Goal: Transaction & Acquisition: Purchase product/service

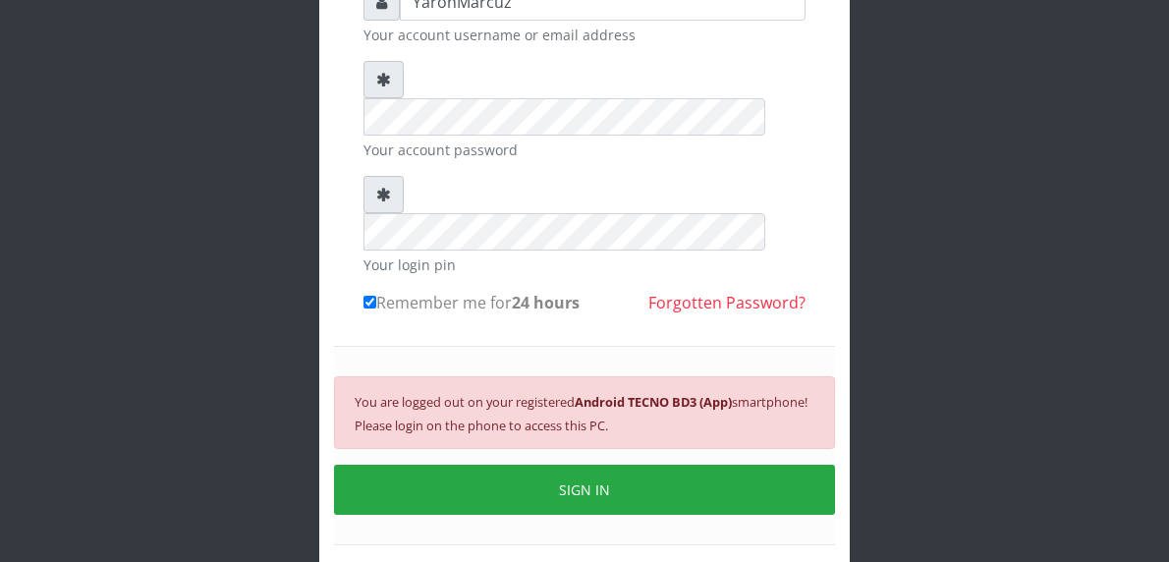
scroll to position [197, 0]
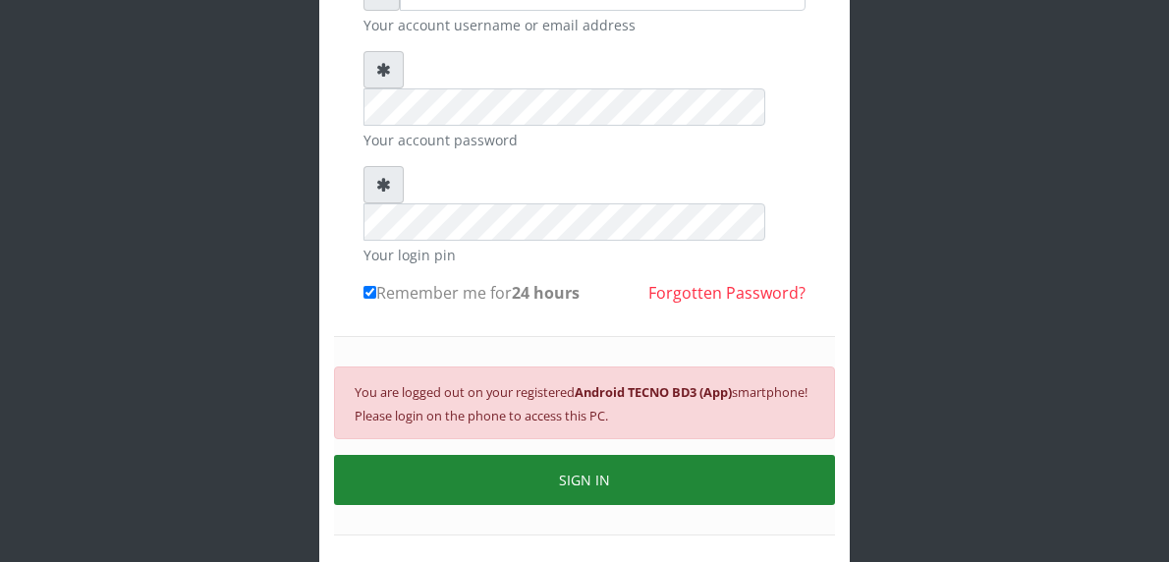
click at [596, 455] on button "SIGN IN" at bounding box center [584, 480] width 501 height 50
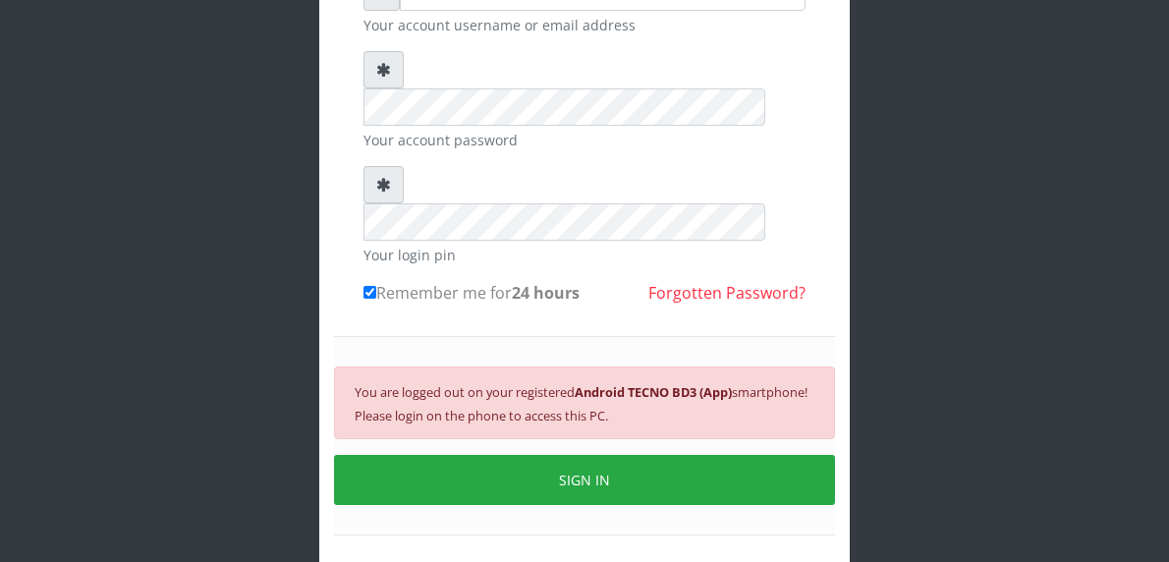
drag, startPoint x: 588, startPoint y: 407, endPoint x: 563, endPoint y: 486, distance: 83.3
click at [563, 486] on form "YaronMarcuz Your account username or email address Your account password Your l…" at bounding box center [585, 277] width 442 height 609
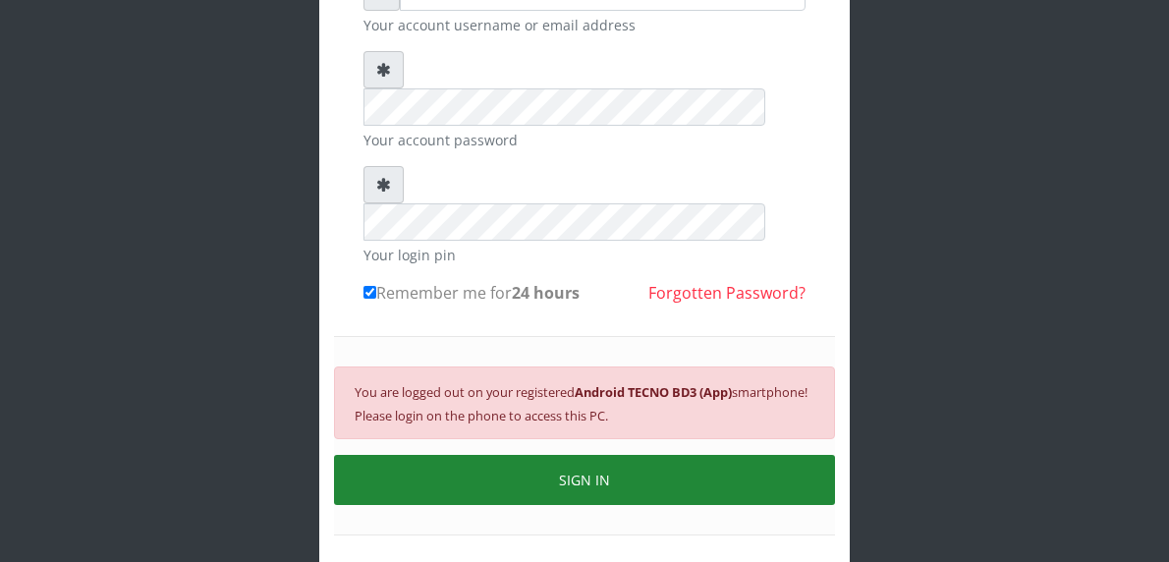
click at [518, 455] on button "SIGN IN" at bounding box center [584, 480] width 501 height 50
click at [501, 455] on button "SIGN IN" at bounding box center [584, 480] width 501 height 50
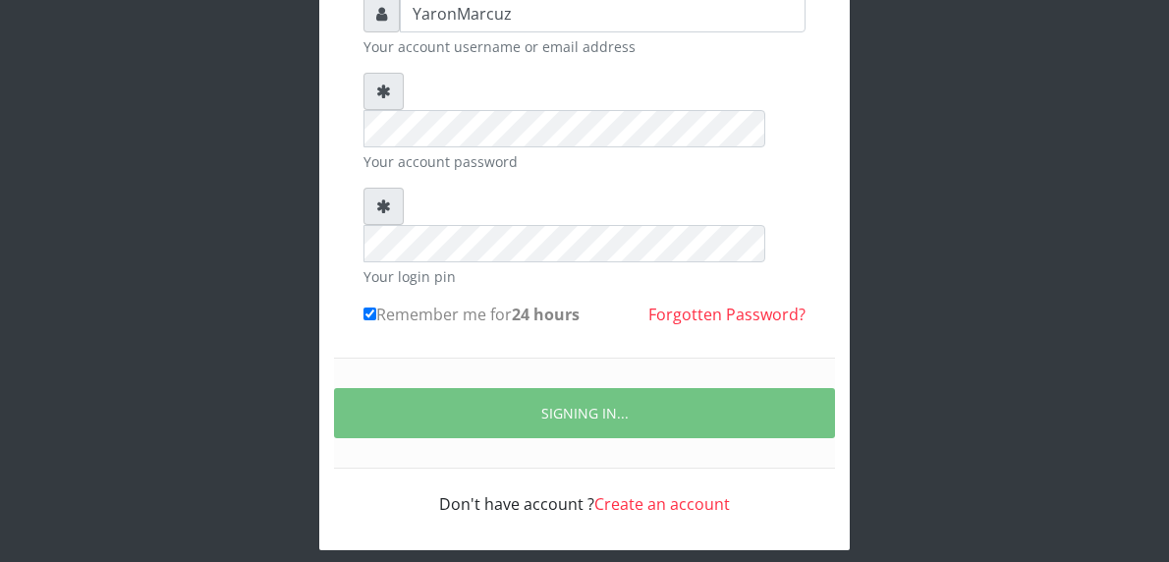
scroll to position [134, 0]
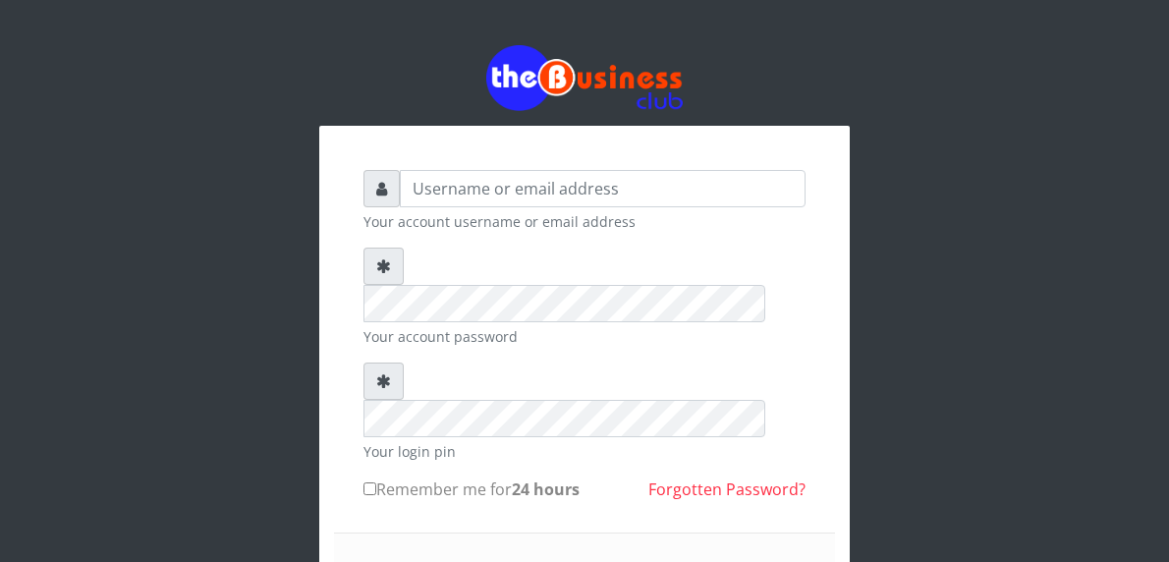
scroll to position [133, 0]
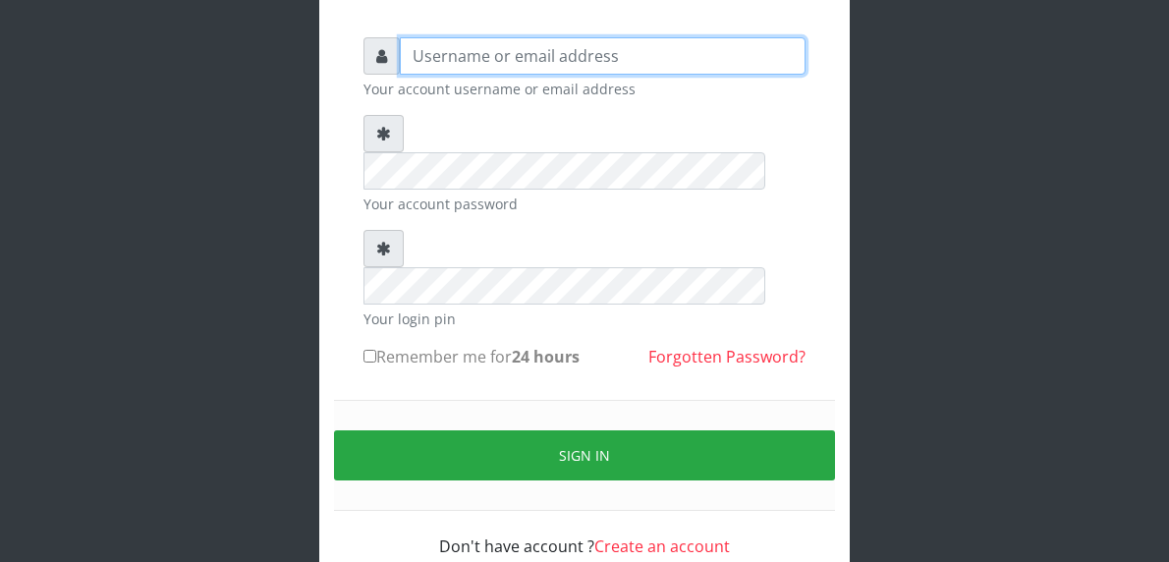
type input "YaronMarcuz"
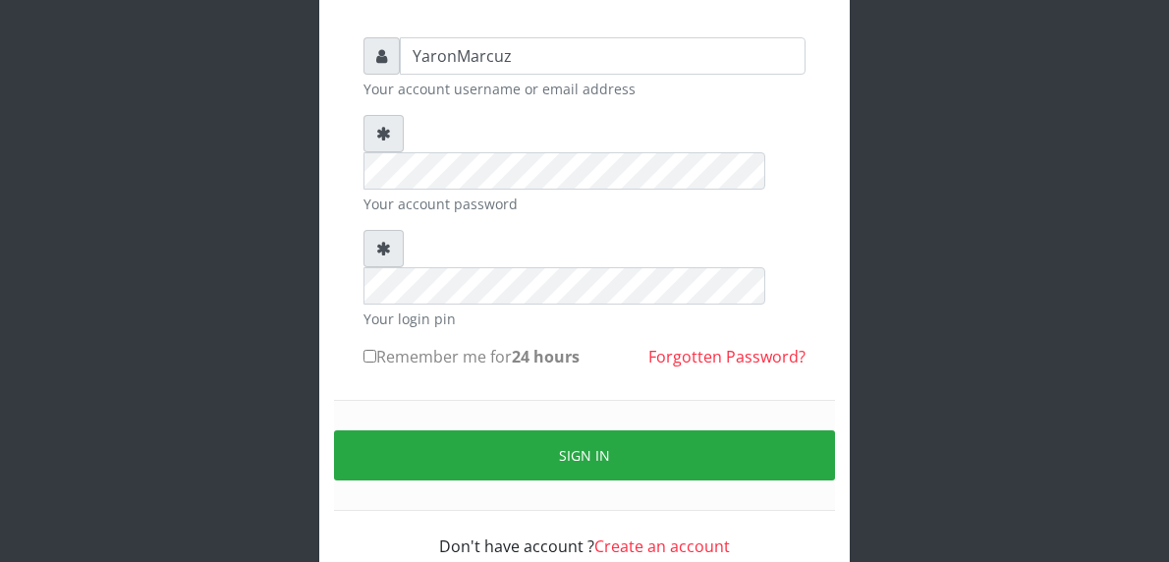
click at [370, 350] on input "Remember me for 24 hours" at bounding box center [370, 356] width 13 height 13
checkbox input "true"
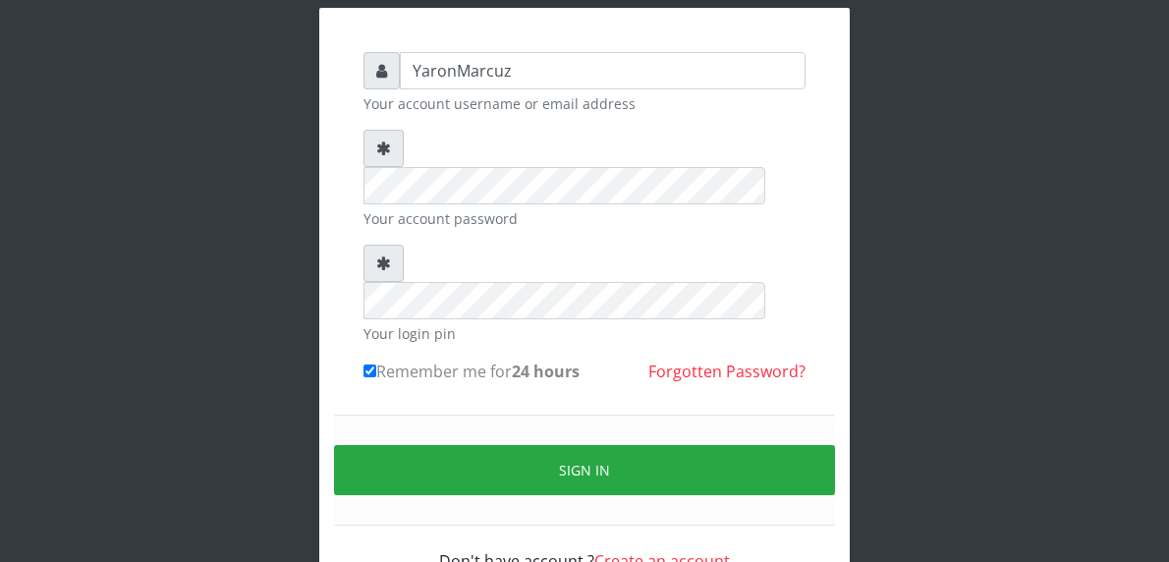
scroll to position [0, 0]
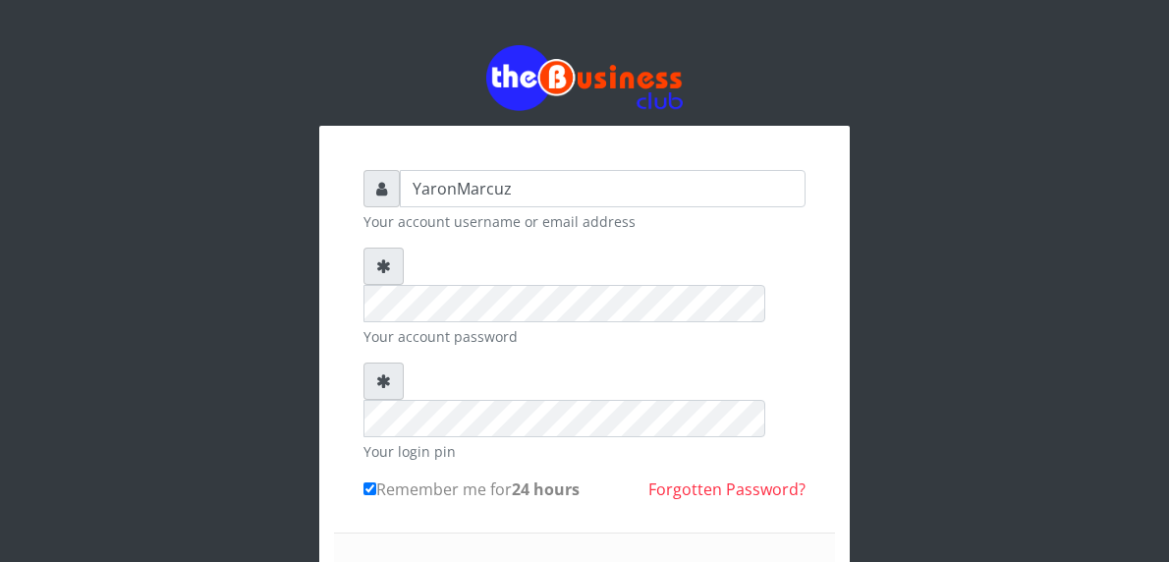
drag, startPoint x: 593, startPoint y: 506, endPoint x: 575, endPoint y: 537, distance: 35.2
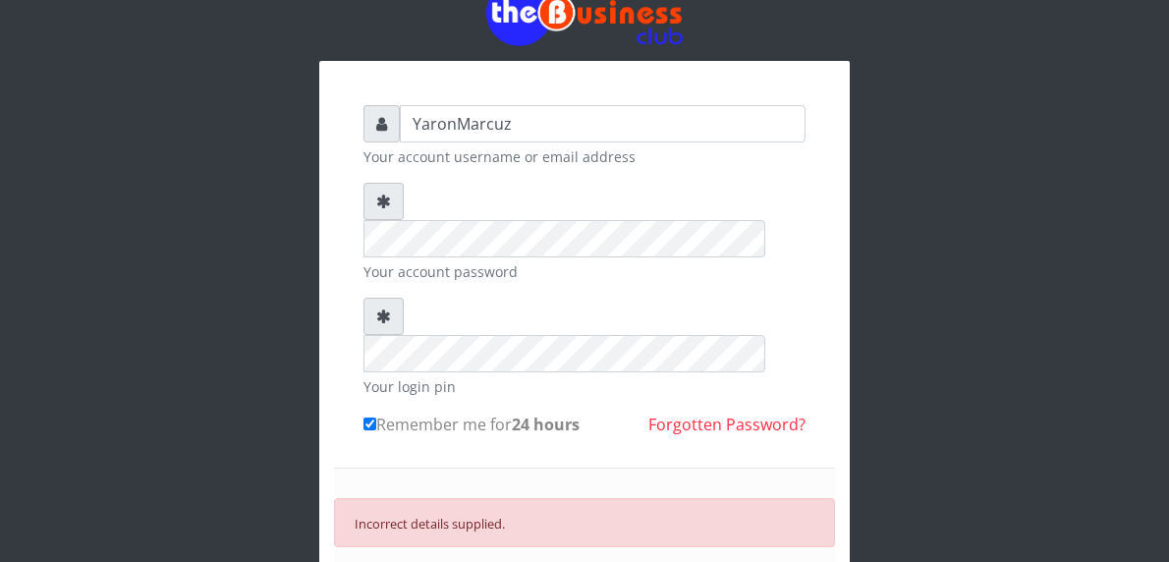
scroll to position [98, 0]
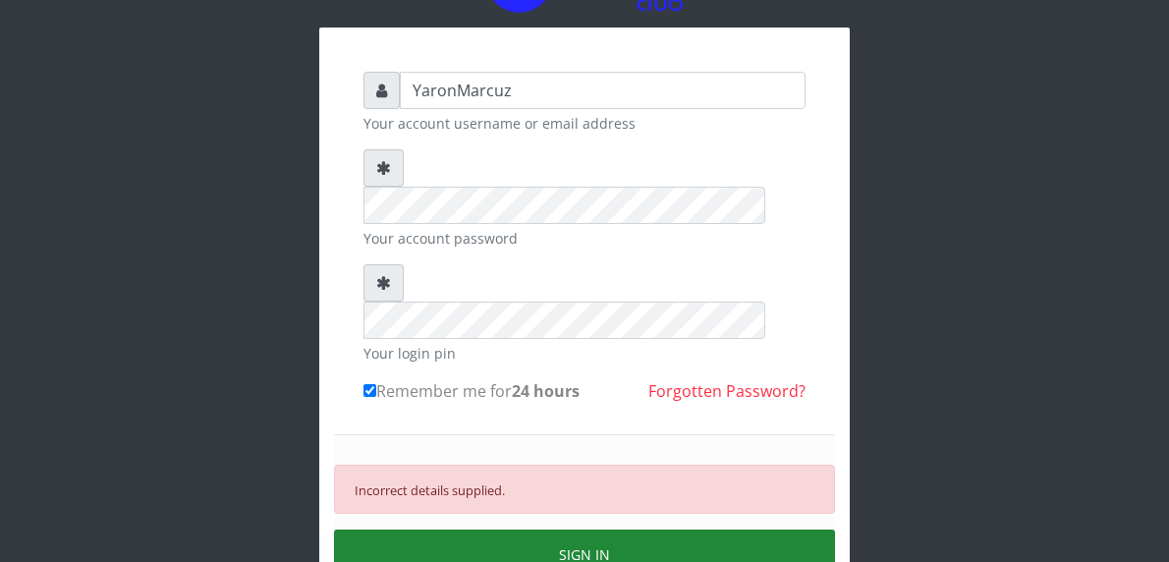
click at [503, 530] on button "SIGN IN" at bounding box center [584, 555] width 501 height 50
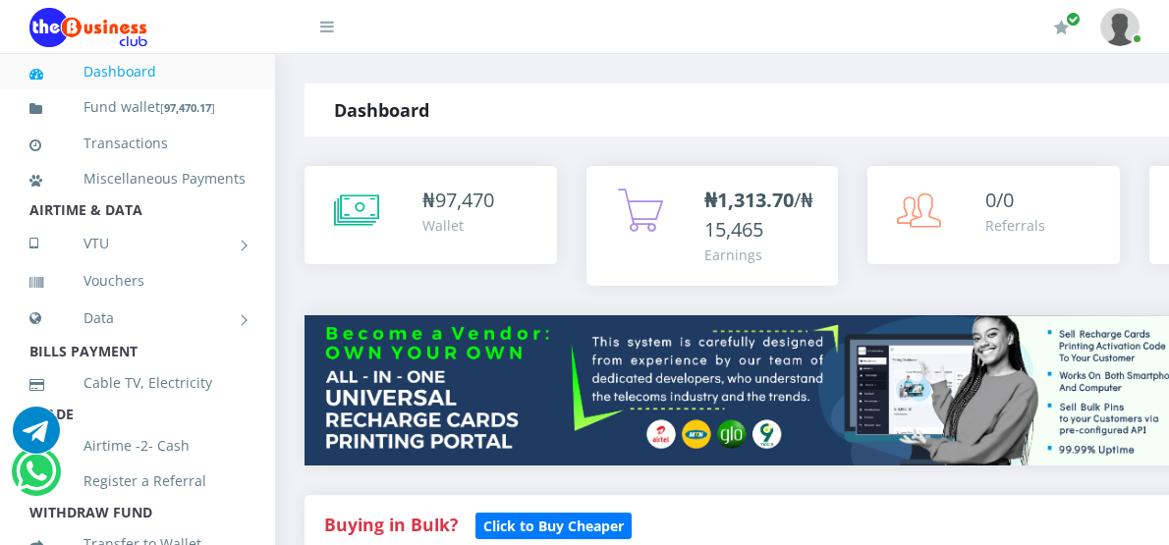
select select "MTN"
drag, startPoint x: 0, startPoint y: 0, endPoint x: 516, endPoint y: 160, distance: 540.2
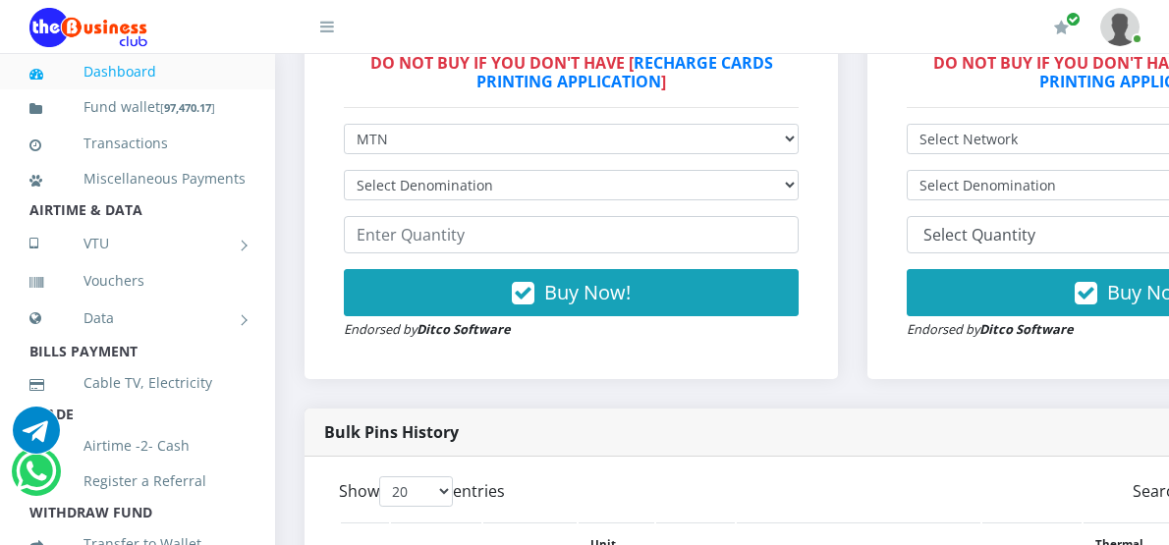
scroll to position [657, 0]
select select "969.9-1000"
click at [344, 170] on select "Select Denomination MTN NGN100 - ₦96.99 MTN NGN200 - ₦193.98 MTN NGN400 - ₦387.…" at bounding box center [571, 185] width 455 height 30
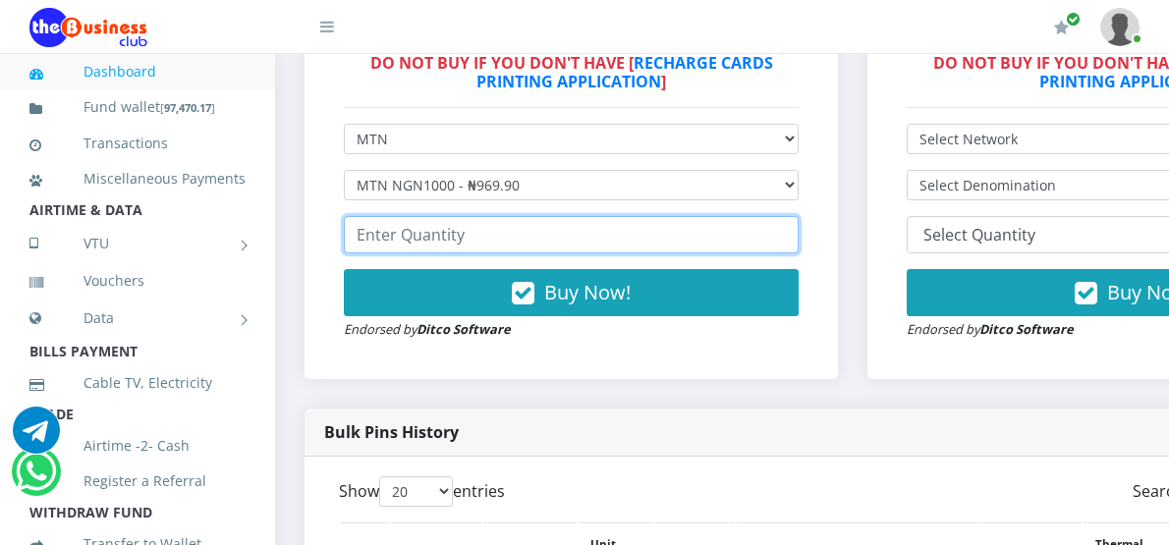
click at [448, 216] on input "number" at bounding box center [571, 234] width 455 height 37
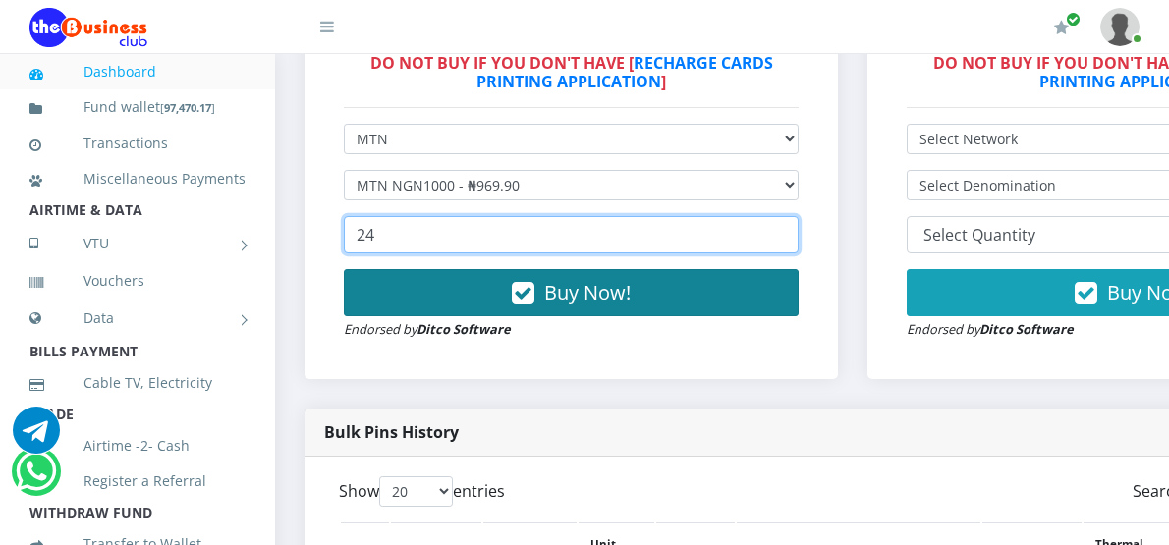
type input "24"
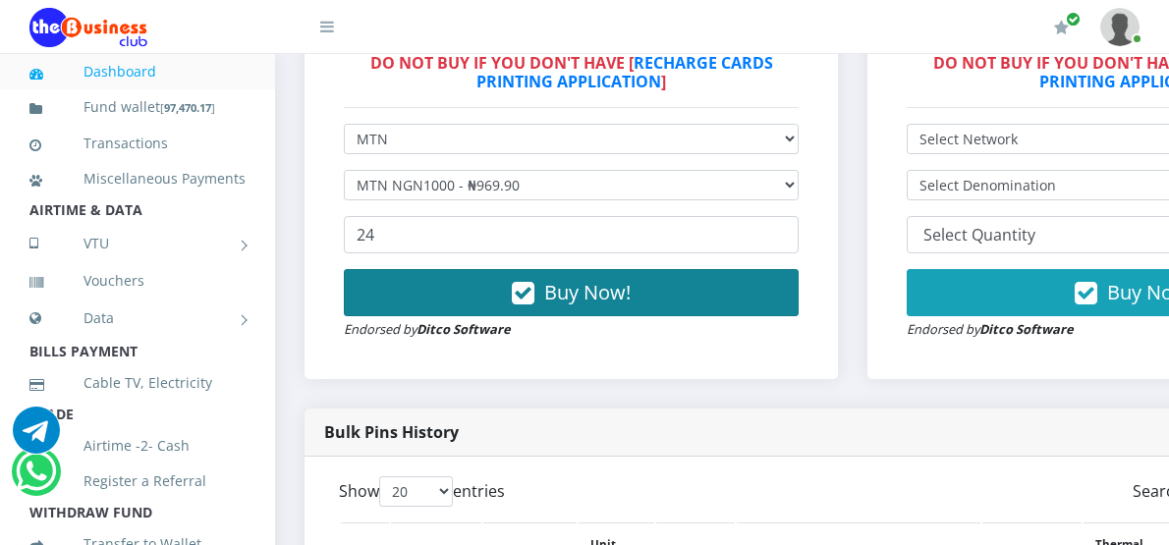
click at [475, 280] on button "Buy Now!" at bounding box center [571, 292] width 455 height 47
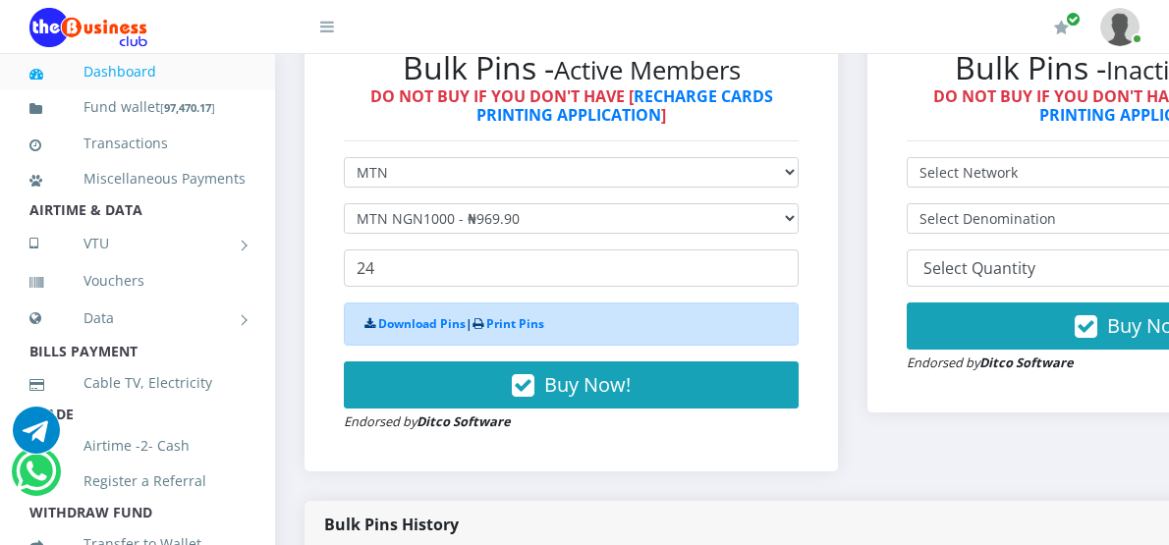
scroll to position [618, 0]
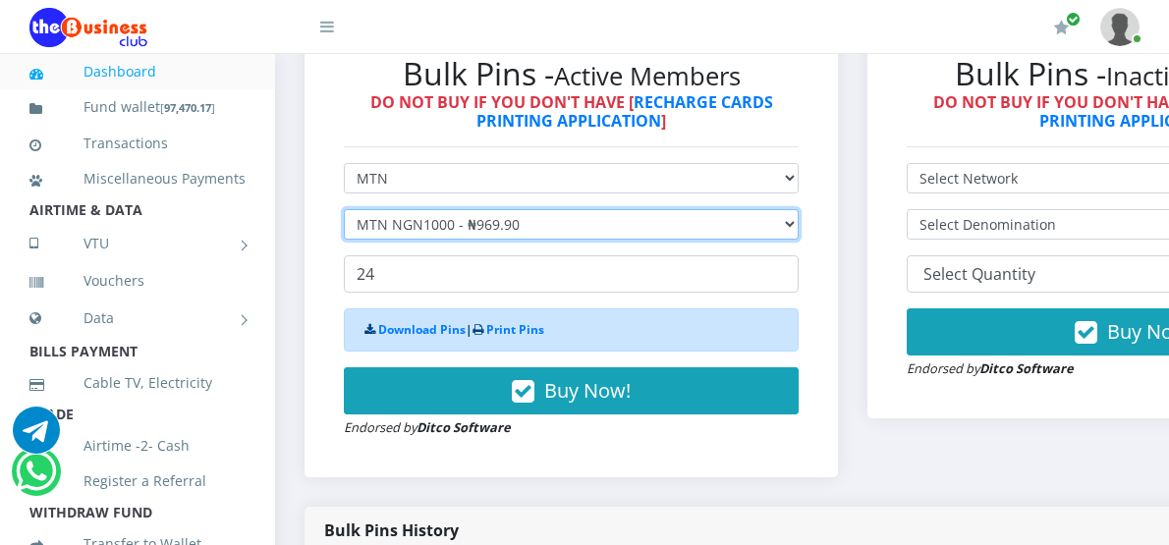
click at [532, 209] on select "Select Denomination MTN NGN100 - ₦96.99 MTN NGN200 - ₦193.98 MTN NGN400 - ₦387.…" at bounding box center [571, 224] width 455 height 30
click at [344, 209] on select "Select Denomination MTN NGN100 - ₦96.99 MTN NGN200 - ₦193.98 MTN NGN400 - ₦387.…" at bounding box center [571, 224] width 455 height 30
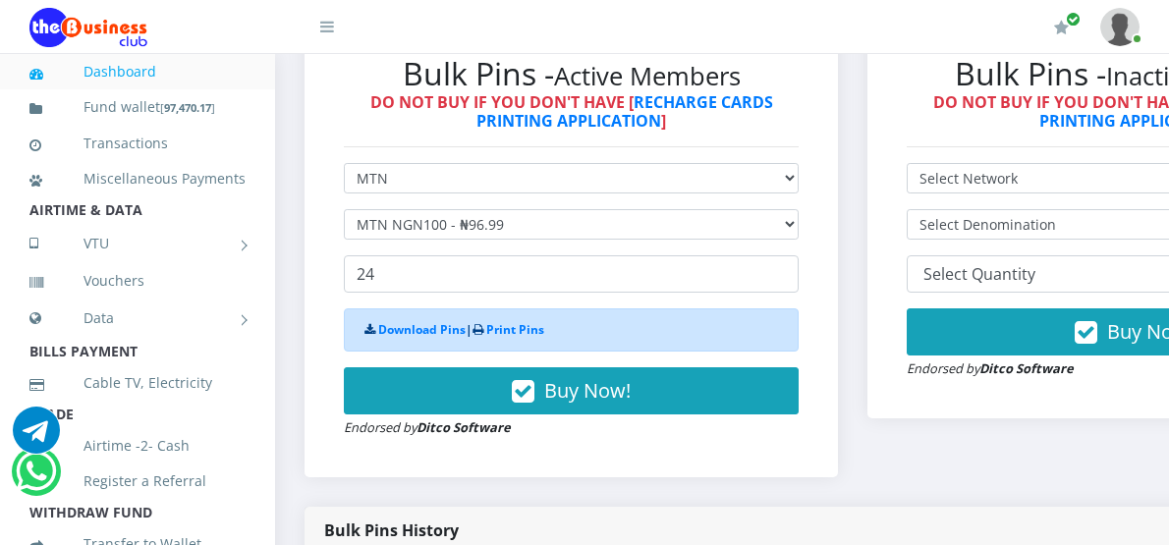
click at [609, 178] on form "Select Network MTN Globacom 9Mobile Airtel Select Denomination MTN NGN100 - ₦96…" at bounding box center [571, 300] width 455 height 275
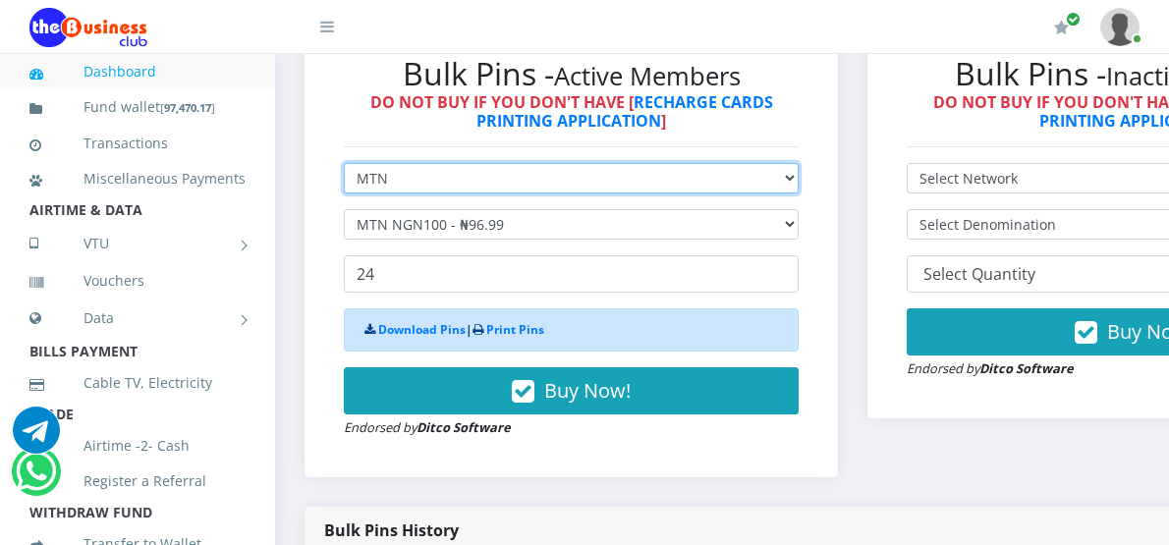
click at [612, 168] on select "Select Network MTN Globacom 9Mobile Airtel" at bounding box center [571, 178] width 455 height 30
click at [612, 166] on select "Select Network MTN Globacom 9Mobile Airtel" at bounding box center [571, 178] width 455 height 30
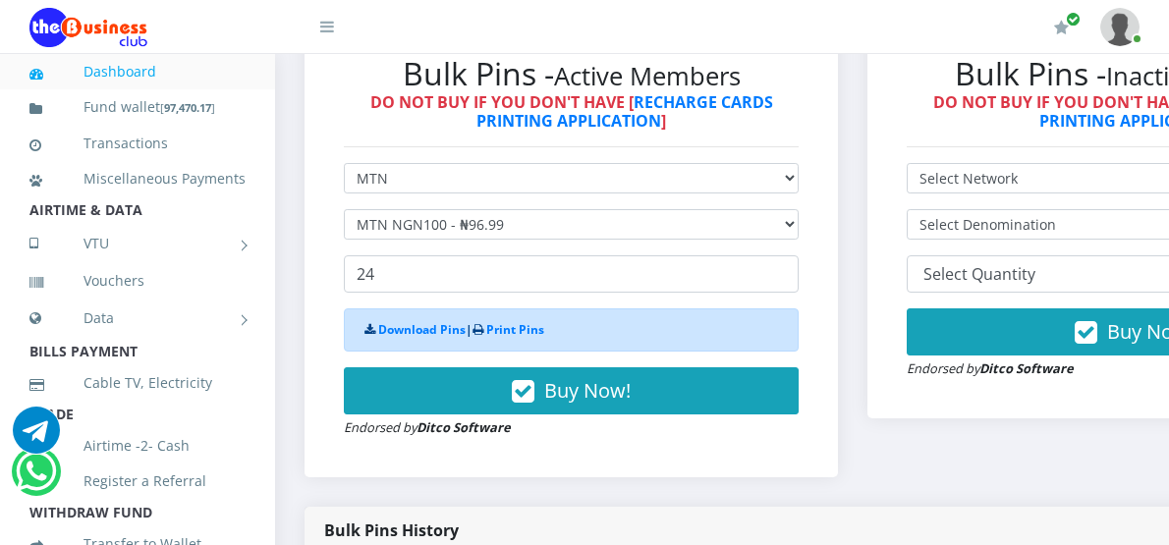
click at [580, 187] on form "Select Network MTN Globacom 9Mobile Airtel Select Denomination MTN NGN100 - ₦96…" at bounding box center [571, 300] width 455 height 275
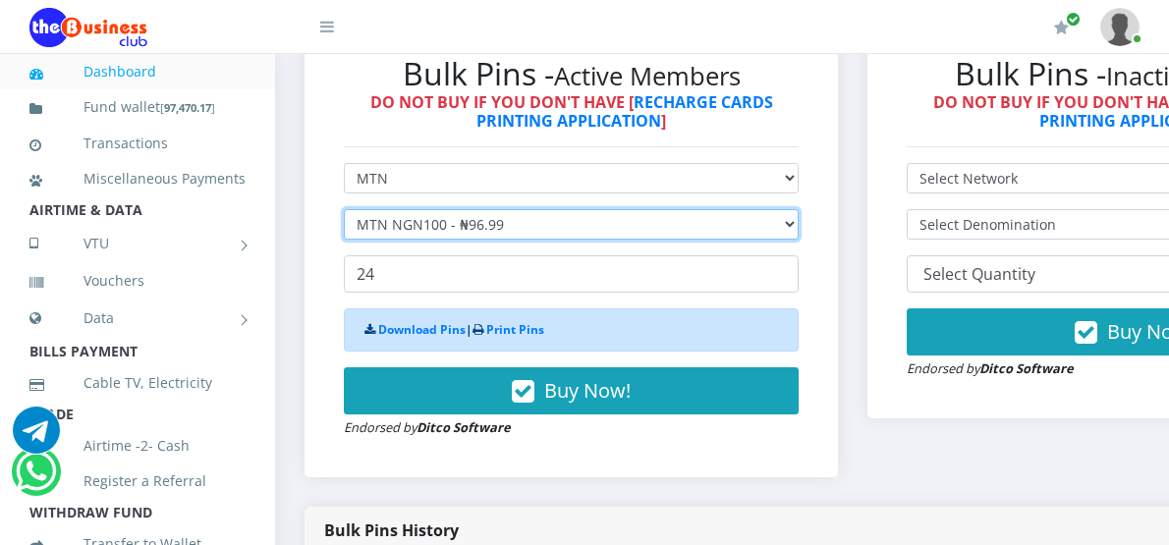
click at [580, 209] on select "Select Denomination MTN NGN100 - ₦96.99 MTN NGN200 - ₦193.98 MTN NGN400 - ₦387.…" at bounding box center [571, 224] width 455 height 30
select select "484.95-500"
click at [344, 209] on select "Select Denomination MTN NGN100 - ₦96.99 MTN NGN200 - ₦193.98 MTN NGN400 - ₦387.…" at bounding box center [571, 224] width 455 height 30
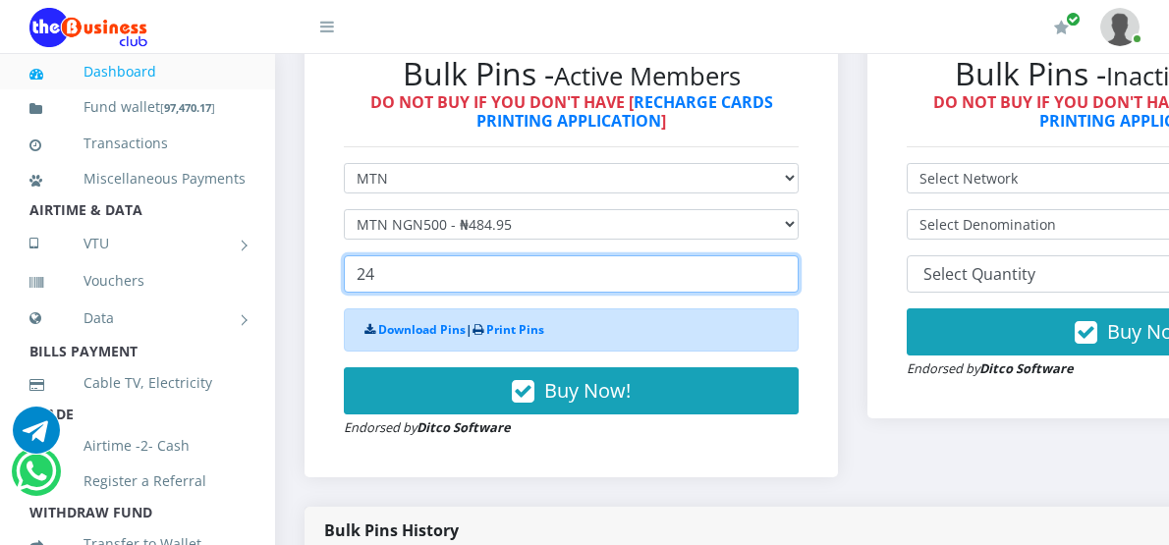
click at [446, 257] on input "24" at bounding box center [571, 273] width 455 height 37
drag, startPoint x: 446, startPoint y: 256, endPoint x: 324, endPoint y: 261, distance: 121.9
click at [326, 262] on div "Bulk Pins - Active Members DO NOT BUY IF YOU DON'T HAVE [ RECHARGE CARDS PRINTI…" at bounding box center [571, 246] width 494 height 423
click at [791, 255] on input "25" at bounding box center [571, 273] width 455 height 37
click at [791, 255] on input "26" at bounding box center [571, 273] width 455 height 37
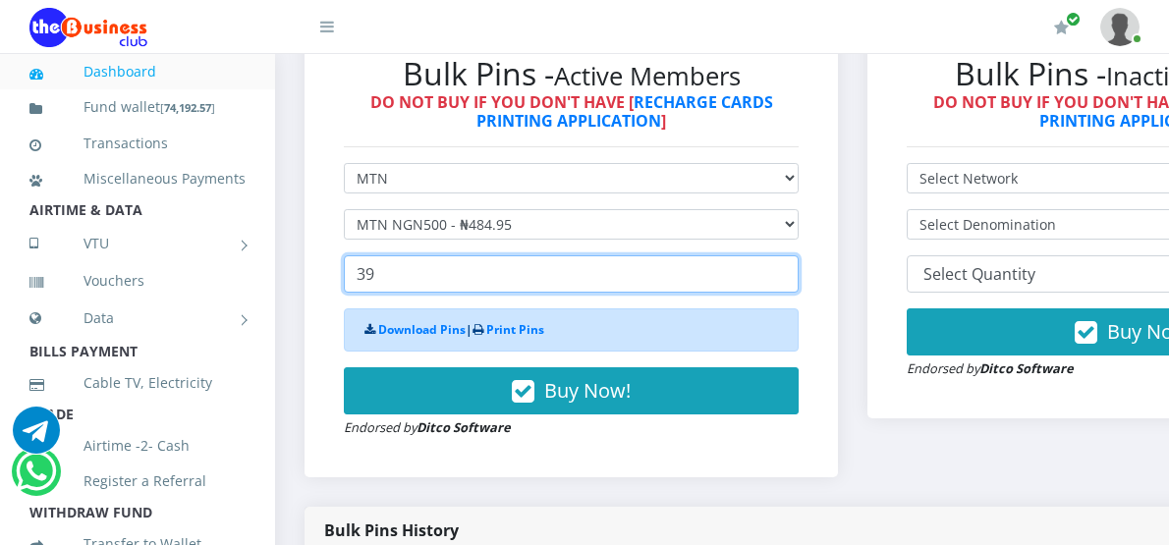
click at [791, 255] on input "39" at bounding box center [571, 273] width 455 height 37
click at [791, 255] on input "40" at bounding box center [571, 273] width 455 height 37
click at [791, 255] on input "41" at bounding box center [571, 273] width 455 height 37
click at [791, 255] on input "42" at bounding box center [571, 273] width 455 height 37
click at [791, 255] on input "43" at bounding box center [571, 273] width 455 height 37
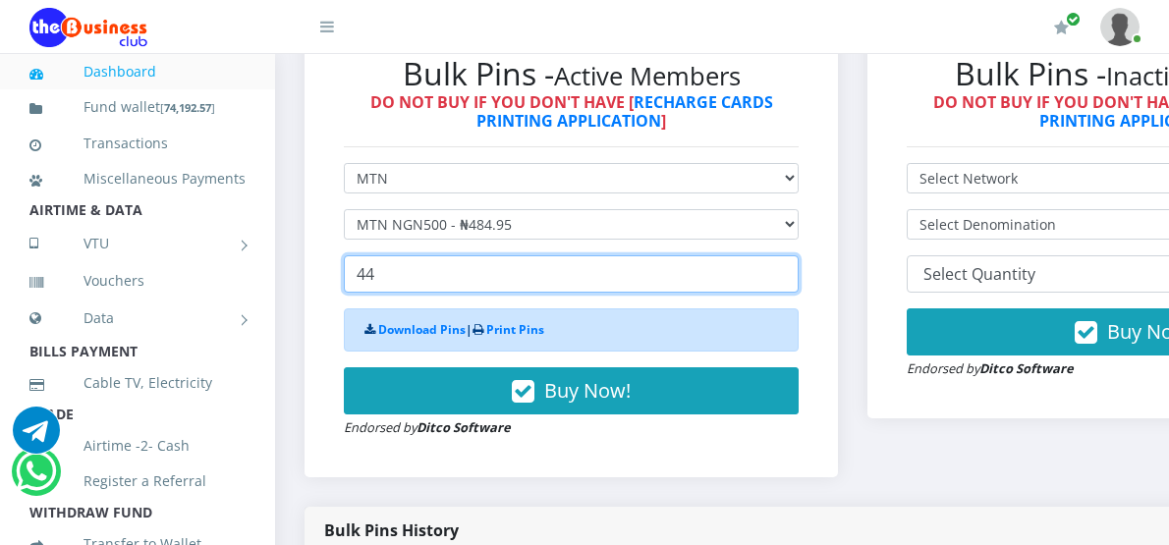
type input "44"
click at [791, 255] on input "44" at bounding box center [571, 273] width 455 height 37
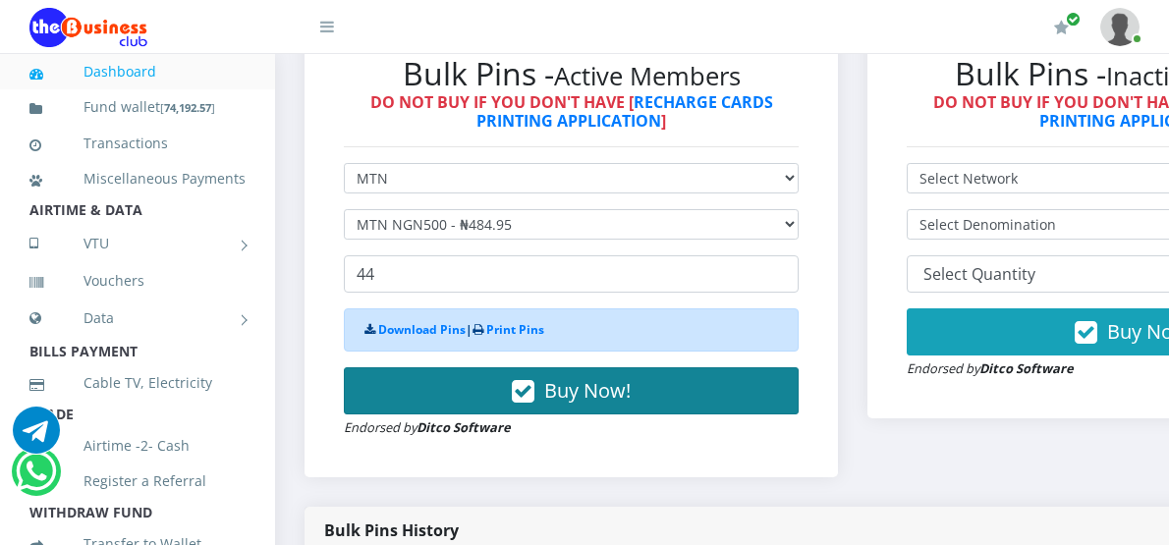
click at [590, 377] on span "Buy Now!" at bounding box center [587, 390] width 86 height 27
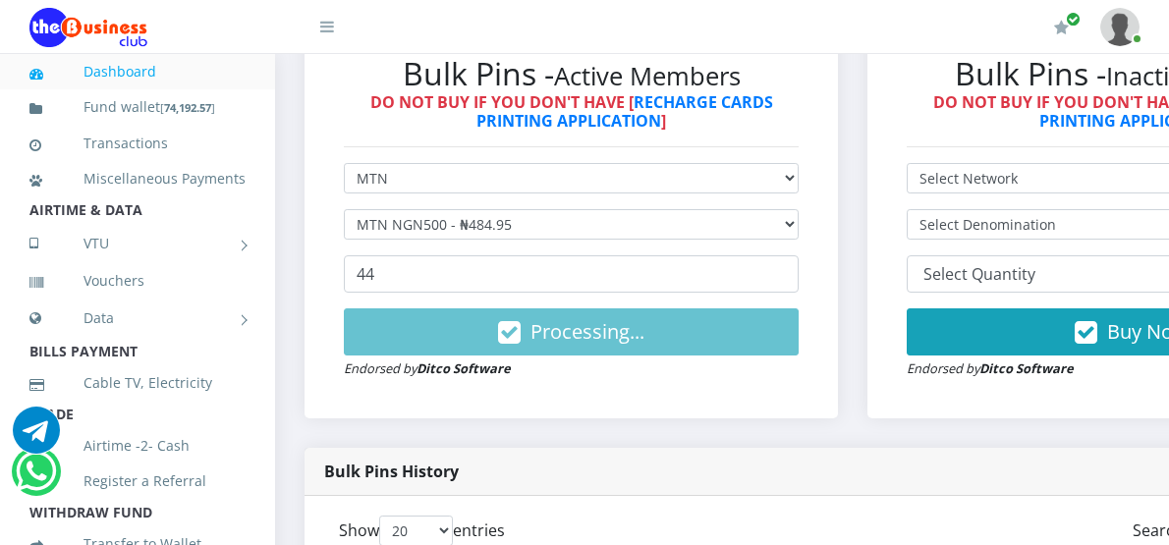
scroll to position [0, 0]
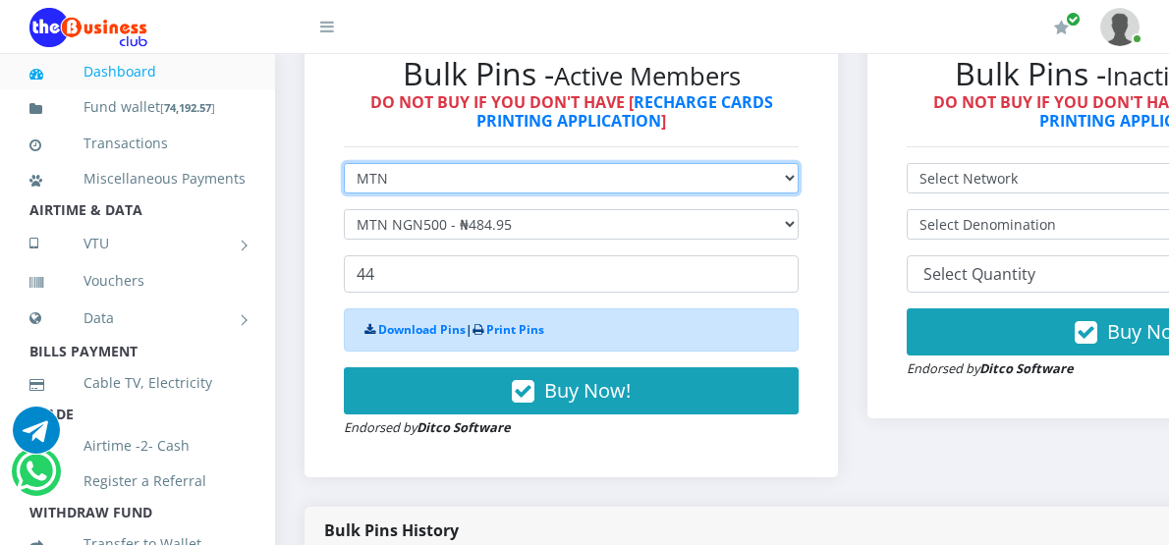
click at [562, 168] on select "Select Network MTN Globacom 9Mobile Airtel" at bounding box center [571, 178] width 455 height 30
select select "Airtel"
click at [344, 163] on select "Select Network MTN Globacom 9Mobile Airtel" at bounding box center [571, 178] width 455 height 30
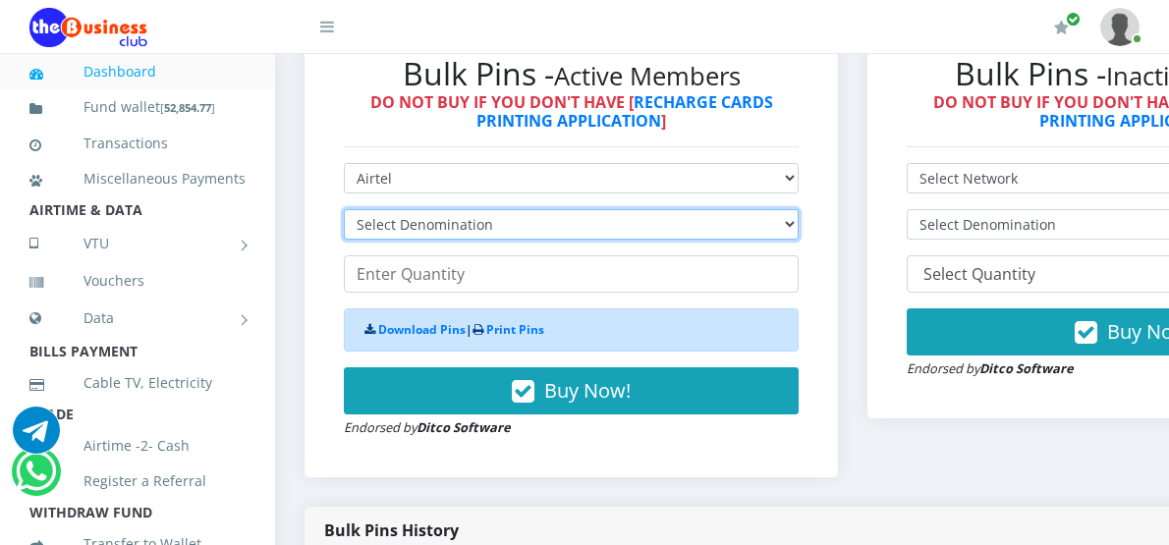
click at [573, 209] on select "Select Denomination Airtel NGN100 - ₦96.38 Airtel NGN200 - ₦192.76 Airtel NGN50…" at bounding box center [571, 224] width 455 height 30
click at [344, 209] on select "Select Denomination Airtel NGN100 - ₦96.38 Airtel NGN200 - ₦192.76 Airtel NGN50…" at bounding box center [571, 224] width 455 height 30
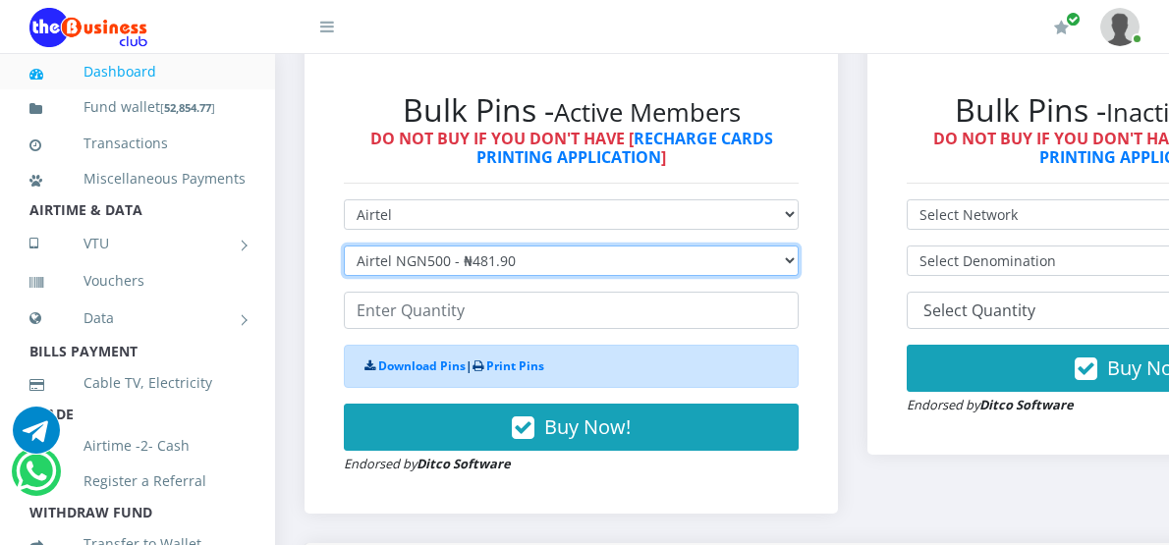
scroll to position [590, 0]
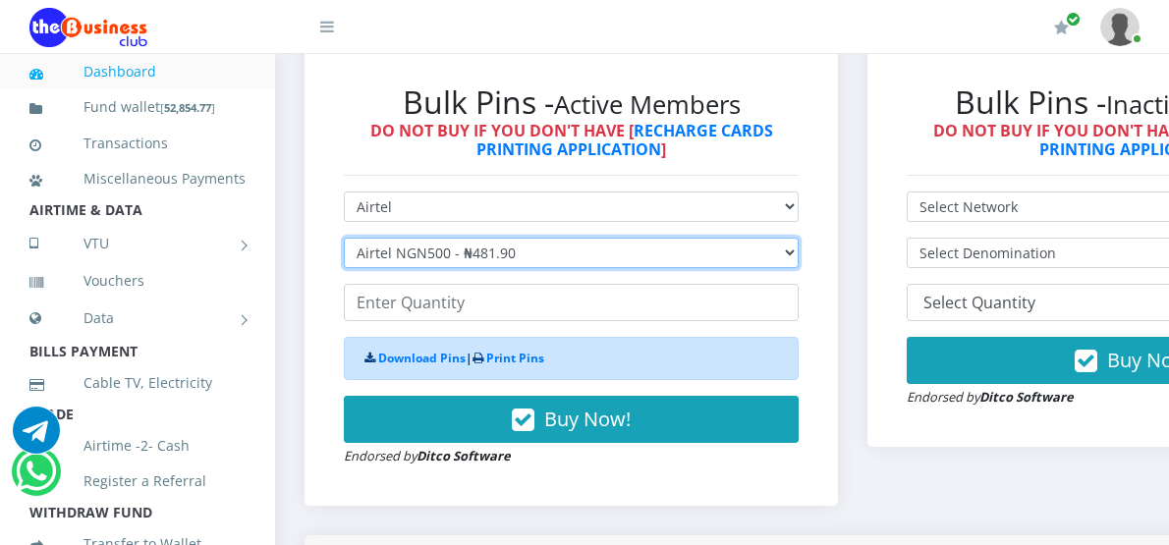
click at [484, 243] on select "Select Denomination Airtel NGN100 - ₦96.38 Airtel NGN200 - ₦192.76 Airtel NGN50…" at bounding box center [571, 253] width 455 height 30
select select "192.76-200"
click at [344, 238] on select "Select Denomination Airtel NGN100 - ₦96.38 Airtel NGN200 - ₦192.76 Airtel NGN50…" at bounding box center [571, 253] width 455 height 30
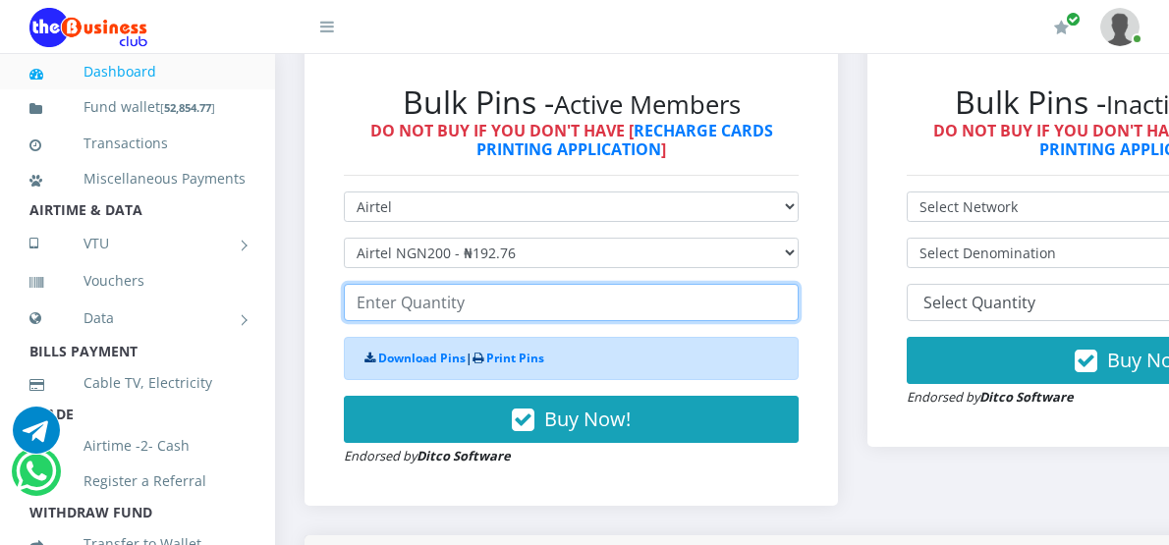
click at [458, 284] on input "number" at bounding box center [571, 302] width 455 height 37
click at [791, 284] on input "39" at bounding box center [571, 302] width 455 height 37
click at [791, 284] on input "98" at bounding box center [571, 302] width 455 height 37
click at [791, 284] on input "125" at bounding box center [571, 302] width 455 height 37
click at [791, 284] on input "129" at bounding box center [571, 302] width 455 height 37
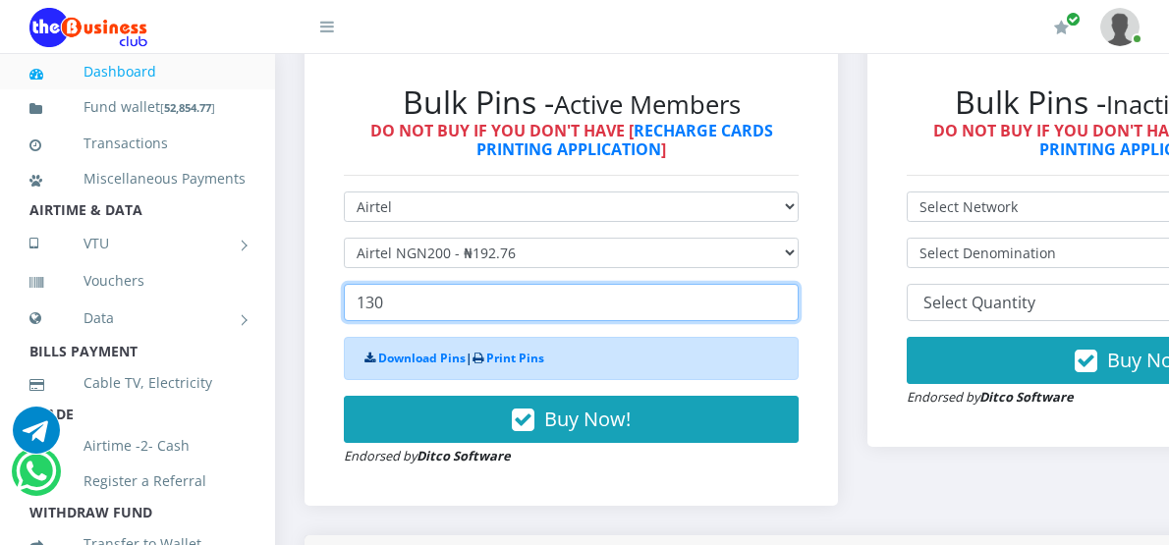
click at [791, 284] on input "130" at bounding box center [571, 302] width 455 height 37
click at [791, 284] on input "131" at bounding box center [571, 302] width 455 height 37
type input "132"
click at [791, 284] on input "132" at bounding box center [571, 302] width 455 height 37
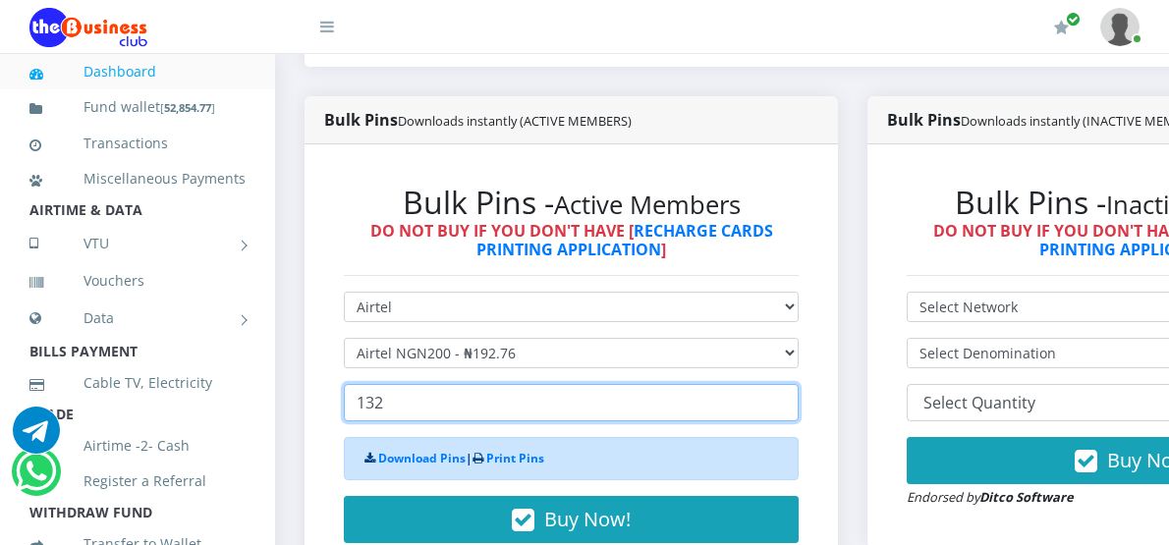
scroll to position [491, 0]
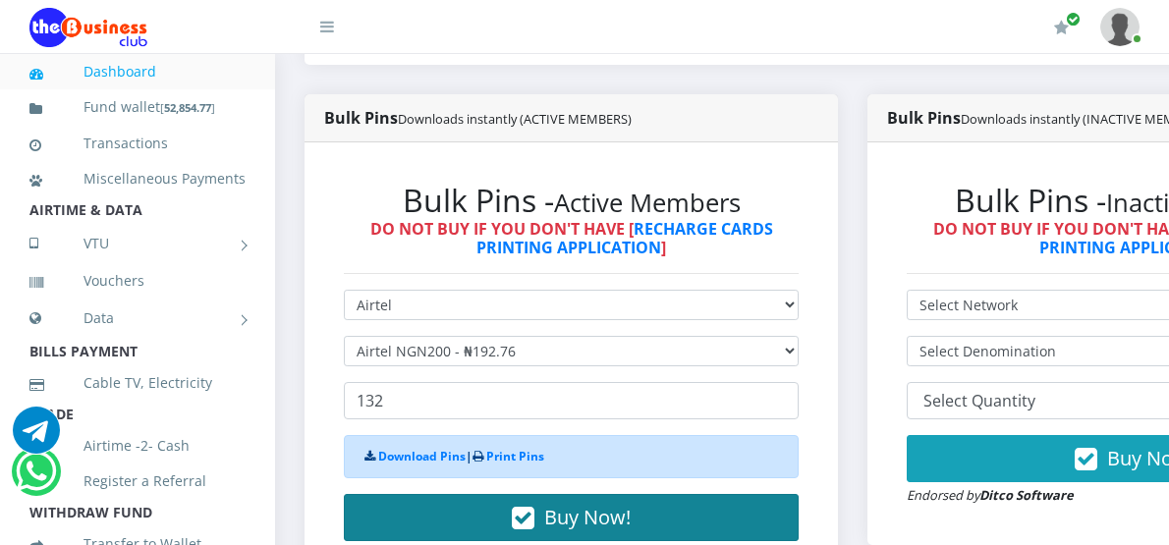
click at [486, 505] on button "Buy Now!" at bounding box center [571, 517] width 455 height 47
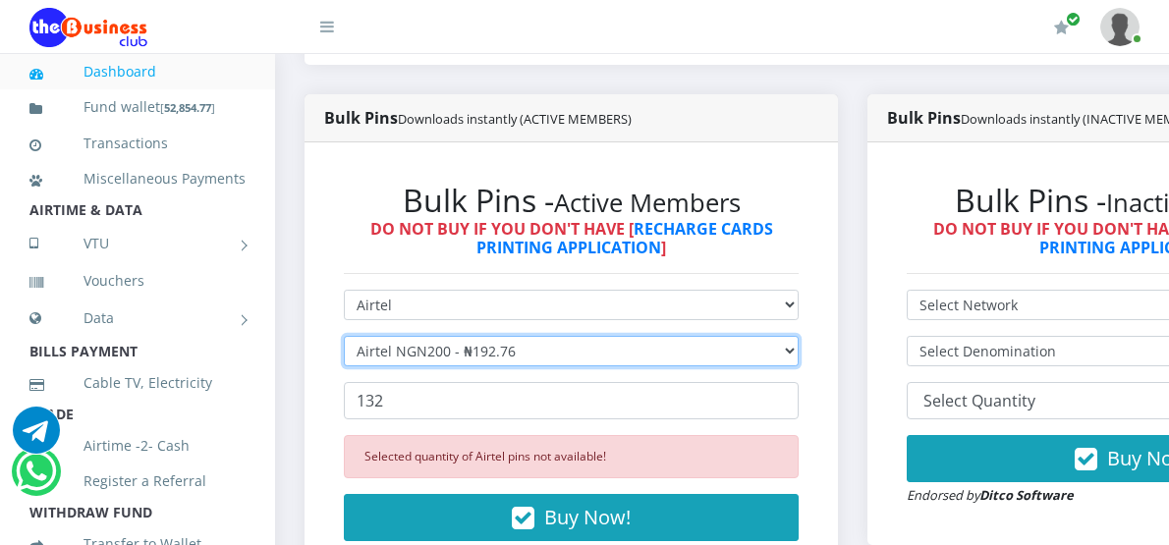
click at [537, 336] on select "Select Denomination Airtel NGN100 - ₦96.38 Airtel NGN200 - ₦192.76 Airtel NGN50…" at bounding box center [571, 351] width 455 height 30
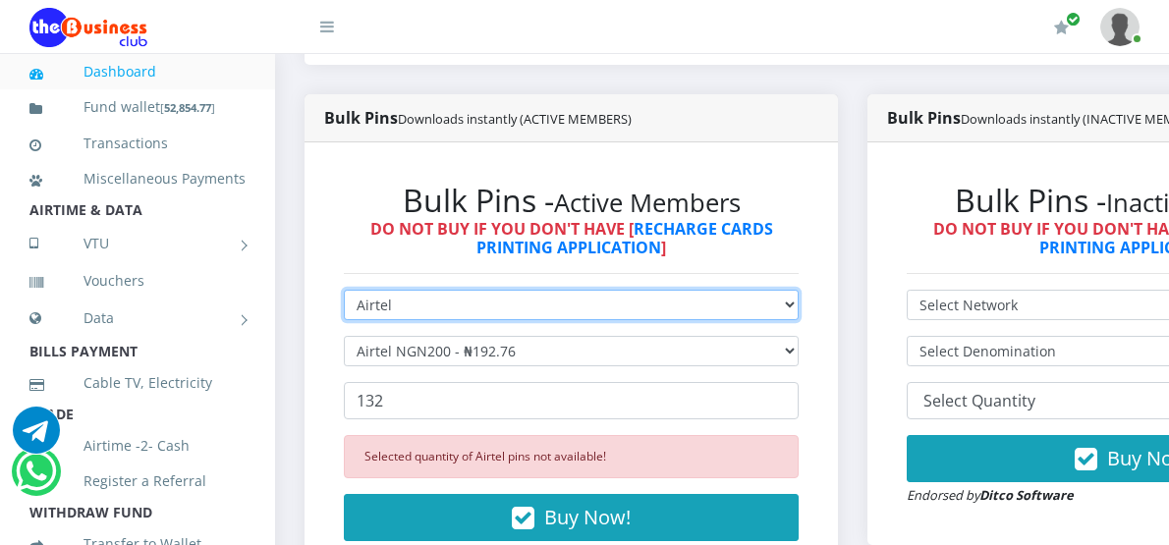
click at [517, 297] on select "Select Network MTN Globacom 9Mobile Airtel" at bounding box center [571, 305] width 455 height 30
drag, startPoint x: 516, startPoint y: 287, endPoint x: 485, endPoint y: 312, distance: 39.8
click at [515, 290] on select "Select Network MTN Globacom 9Mobile Airtel" at bounding box center [571, 305] width 455 height 30
click at [489, 296] on select "Select Network MTN Globacom 9Mobile Airtel" at bounding box center [571, 305] width 455 height 30
select select "MTN"
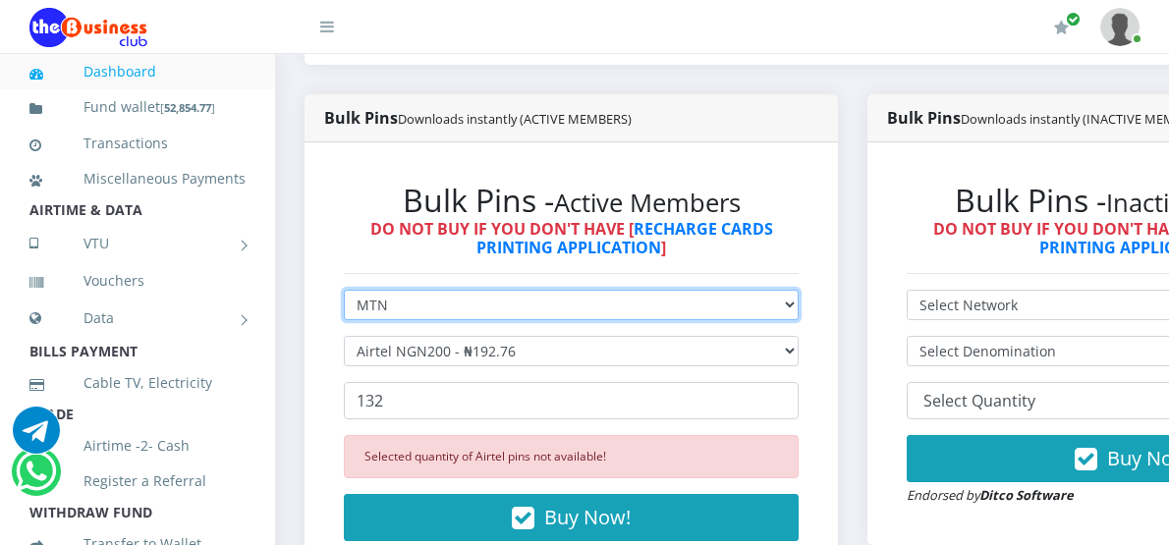
click at [344, 290] on select "Select Network MTN Globacom 9Mobile Airtel" at bounding box center [571, 305] width 455 height 30
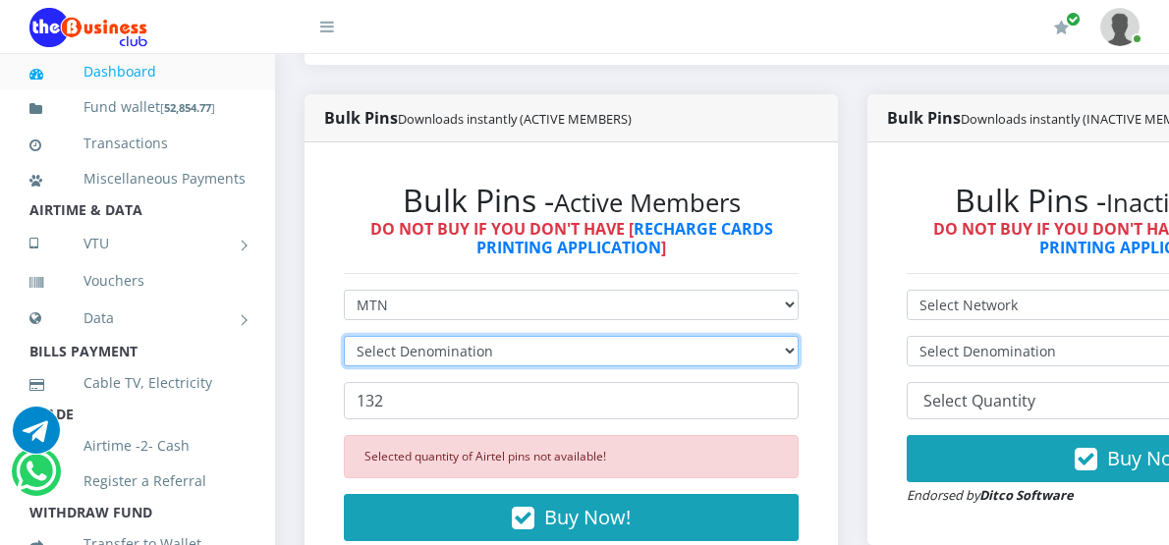
click at [421, 336] on select "Select Denomination" at bounding box center [571, 351] width 455 height 30
click at [424, 336] on select "Select Denomination" at bounding box center [571, 351] width 455 height 30
click at [427, 336] on select "Select Denomination" at bounding box center [571, 351] width 455 height 30
click at [786, 336] on select "Select Denomination MTN NGN100 - ₦96.99 MTN NGN200 - ₦193.98 MTN NGN400 - ₦387.…" at bounding box center [571, 351] width 455 height 30
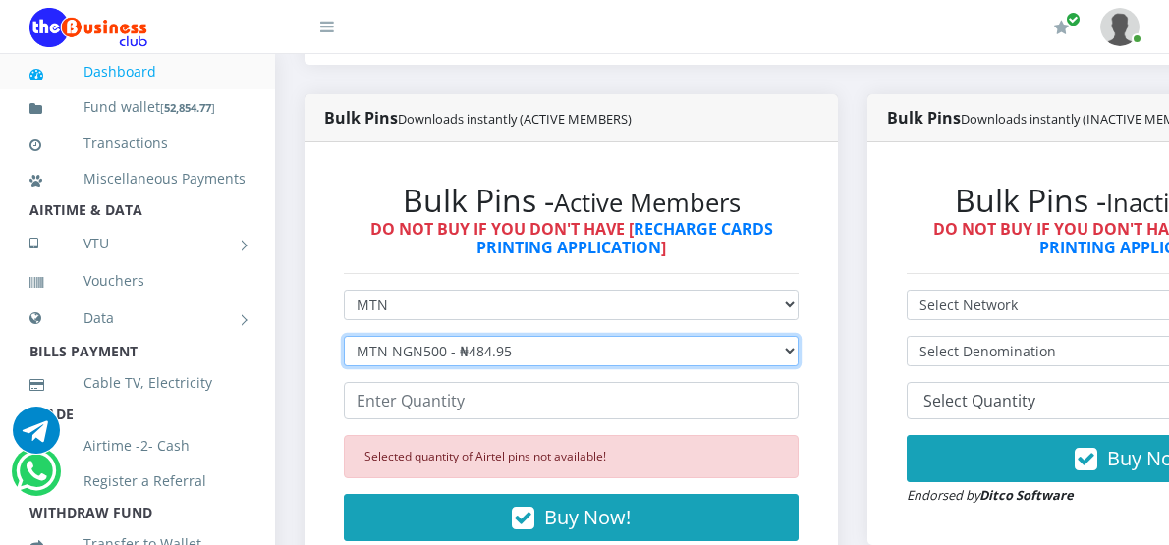
click at [344, 336] on select "Select Denomination MTN NGN100 - ₦96.99 MTN NGN200 - ₦193.98 MTN NGN400 - ₦387.…" at bounding box center [571, 351] width 455 height 30
click at [799, 336] on select "Select Denomination MTN NGN100 - ₦96.99 MTN NGN200 - ₦193.98 MTN NGN400 - ₦387.…" at bounding box center [571, 351] width 455 height 30
select select "193.98-200"
click at [344, 336] on select "Select Denomination MTN NGN100 - ₦96.99 MTN NGN200 - ₦193.98 MTN NGN400 - ₦387.…" at bounding box center [571, 351] width 455 height 30
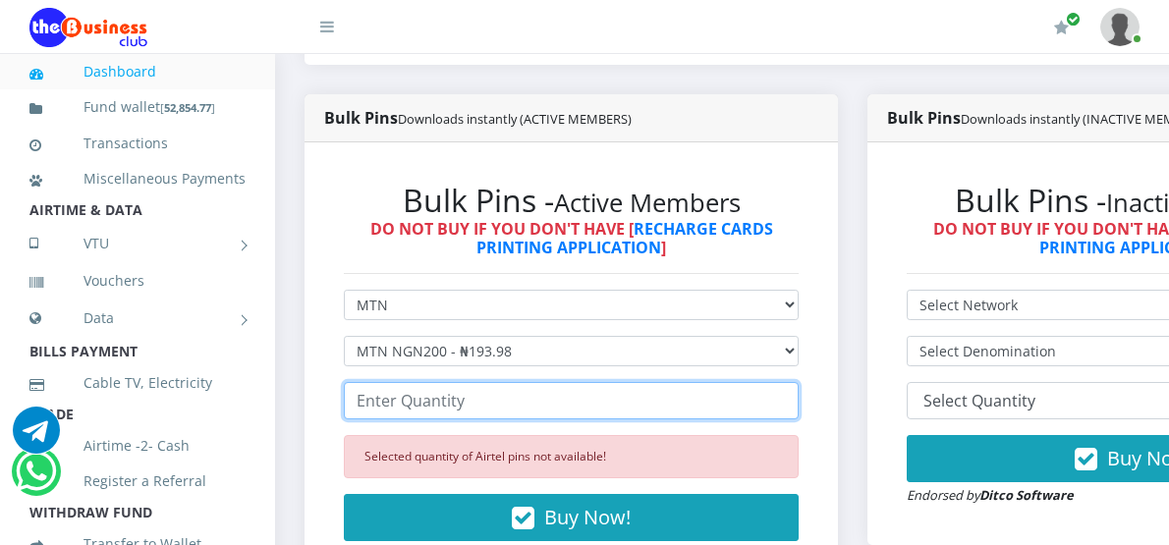
click at [422, 387] on input "number" at bounding box center [571, 400] width 455 height 37
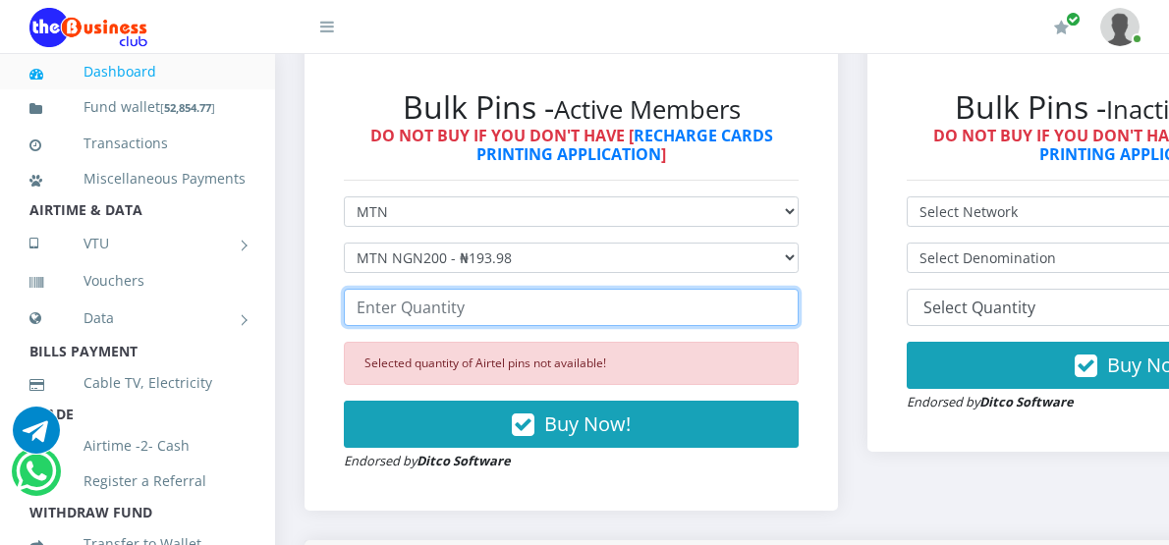
scroll to position [590, 0]
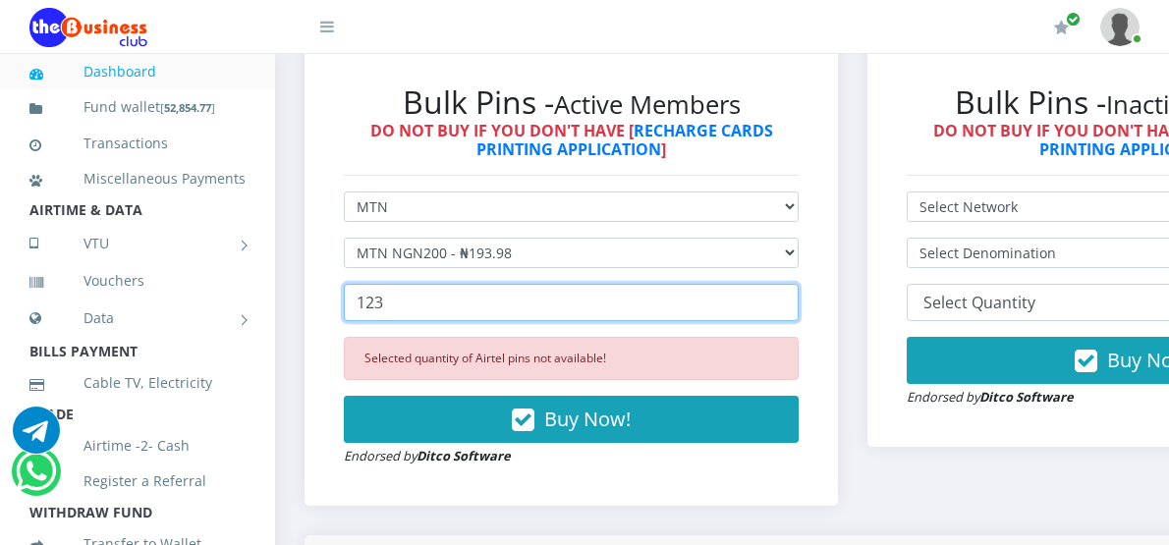
click at [799, 284] on input "123" at bounding box center [571, 302] width 455 height 37
click at [793, 284] on input "138" at bounding box center [571, 302] width 455 height 37
click at [790, 290] on input "137" at bounding box center [571, 302] width 455 height 37
click at [790, 290] on input "136" at bounding box center [571, 302] width 455 height 37
click at [790, 290] on input "135" at bounding box center [571, 302] width 455 height 37
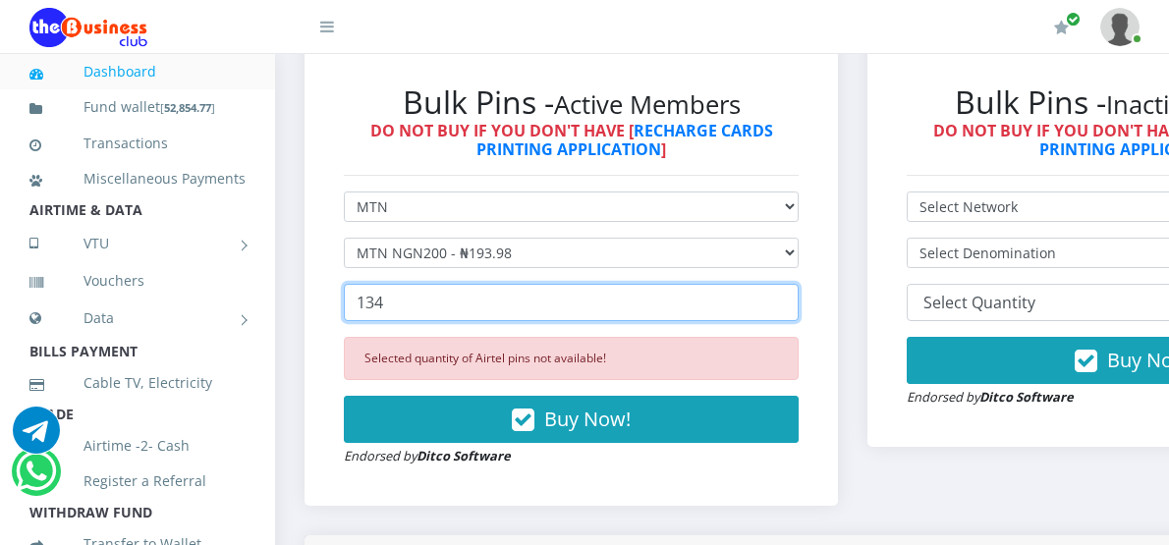
click at [790, 290] on input "134" at bounding box center [571, 302] width 455 height 37
click at [794, 285] on input "135" at bounding box center [571, 302] width 455 height 37
click at [796, 289] on input "134" at bounding box center [571, 302] width 455 height 37
click at [796, 289] on input "133" at bounding box center [571, 302] width 455 height 37
click at [796, 289] on input "132" at bounding box center [571, 302] width 455 height 37
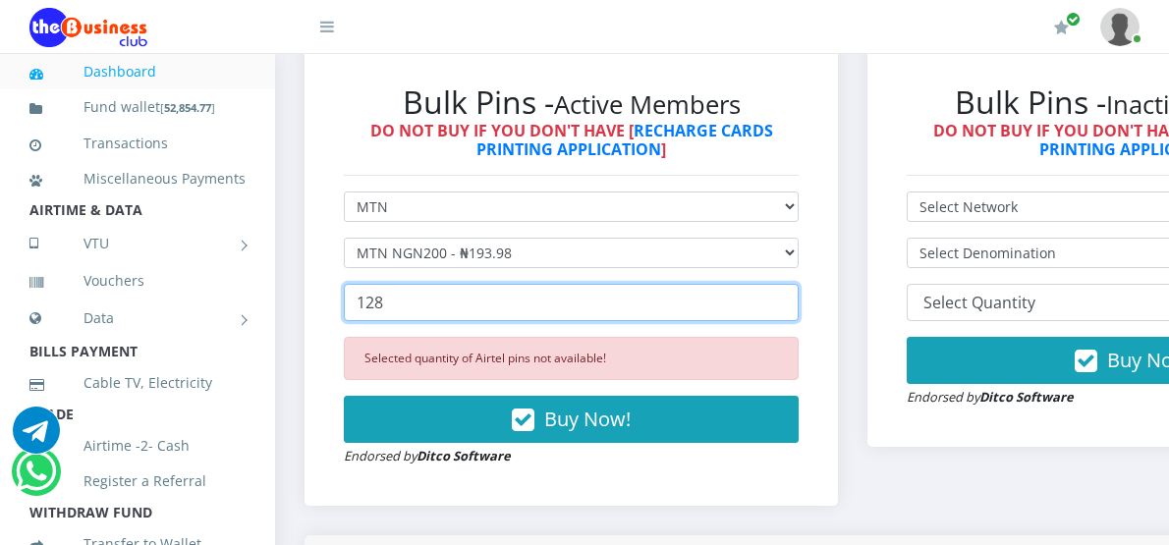
click at [794, 291] on input "128" at bounding box center [571, 302] width 455 height 37
click at [794, 291] on input "127" at bounding box center [571, 302] width 455 height 37
click at [794, 291] on input "125" at bounding box center [571, 302] width 455 height 37
click at [794, 291] on input "124" at bounding box center [571, 302] width 455 height 37
click at [794, 291] on input "123" at bounding box center [571, 302] width 455 height 37
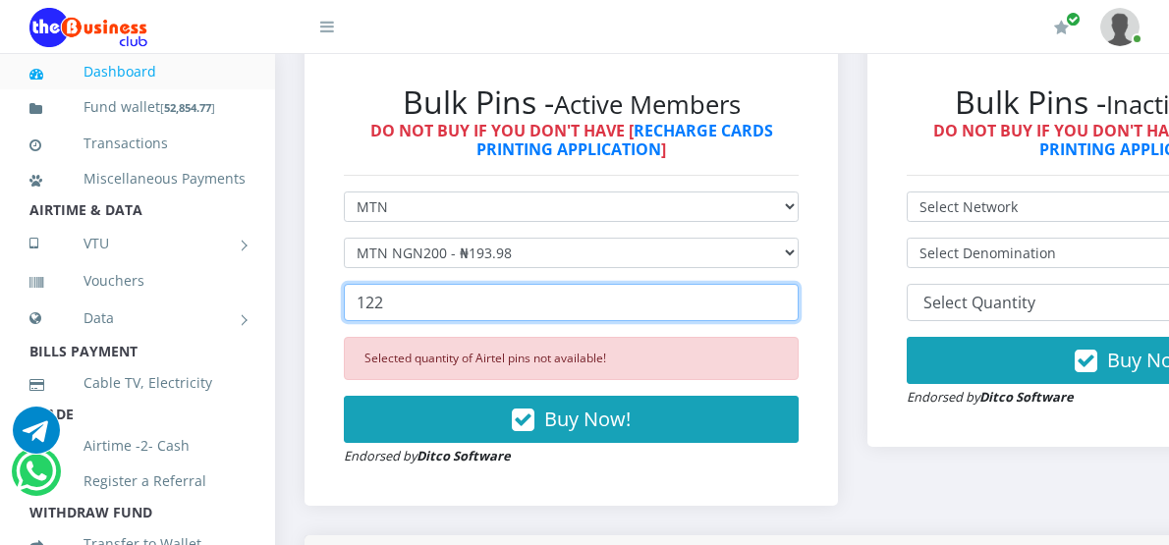
click at [794, 291] on input "122" at bounding box center [571, 302] width 455 height 37
click at [794, 291] on input "121" at bounding box center [571, 302] width 455 height 37
click at [794, 291] on input "120" at bounding box center [571, 302] width 455 height 37
click at [794, 291] on input "119" at bounding box center [571, 302] width 455 height 37
click at [794, 291] on input "118" at bounding box center [571, 302] width 455 height 37
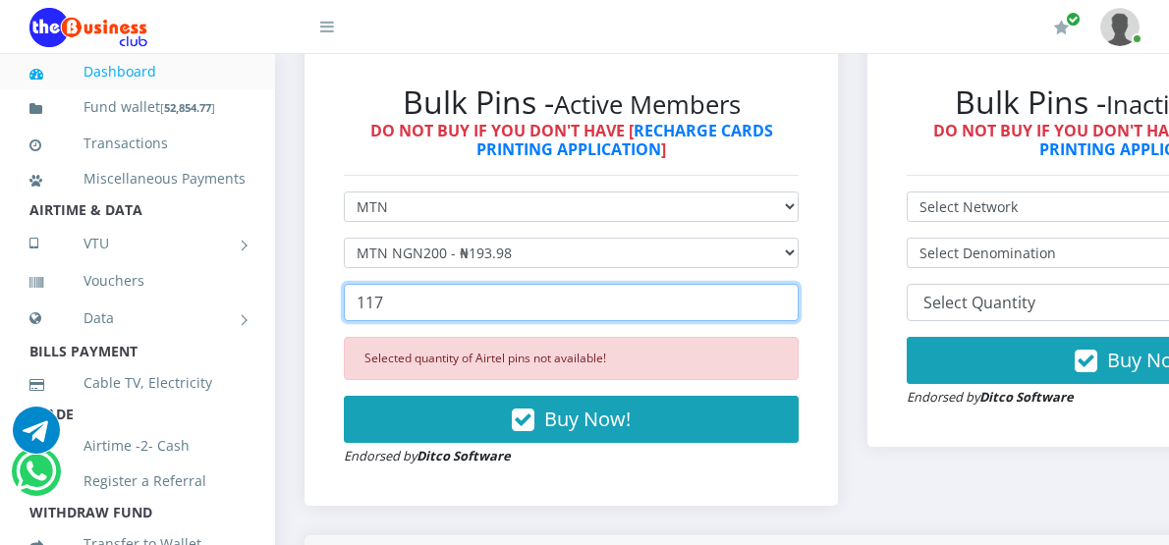
click at [794, 291] on input "117" at bounding box center [571, 302] width 455 height 37
click at [794, 291] on input "95" at bounding box center [571, 302] width 455 height 37
click at [794, 291] on input "94" at bounding box center [571, 302] width 455 height 37
click at [794, 291] on input "93" at bounding box center [571, 302] width 455 height 37
click at [794, 291] on input "92" at bounding box center [571, 302] width 455 height 37
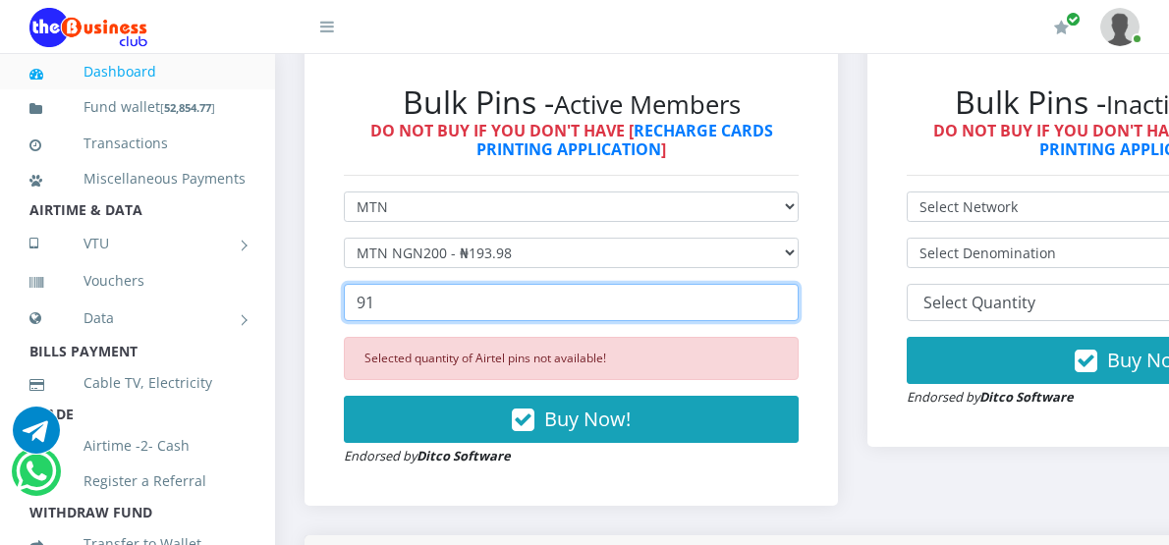
click at [794, 291] on input "91" at bounding box center [571, 302] width 455 height 37
click at [794, 291] on input "90" at bounding box center [571, 302] width 455 height 37
click at [794, 291] on input "89" at bounding box center [571, 302] width 455 height 37
type input "88"
click at [794, 291] on input "88" at bounding box center [571, 302] width 455 height 37
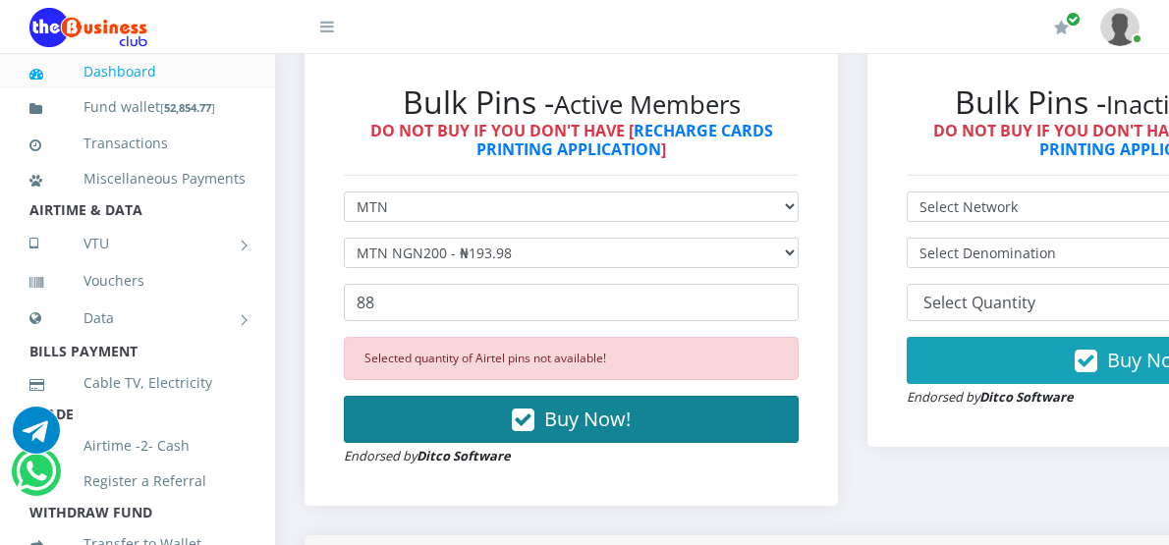
click at [631, 406] on span "Buy Now!" at bounding box center [587, 419] width 86 height 27
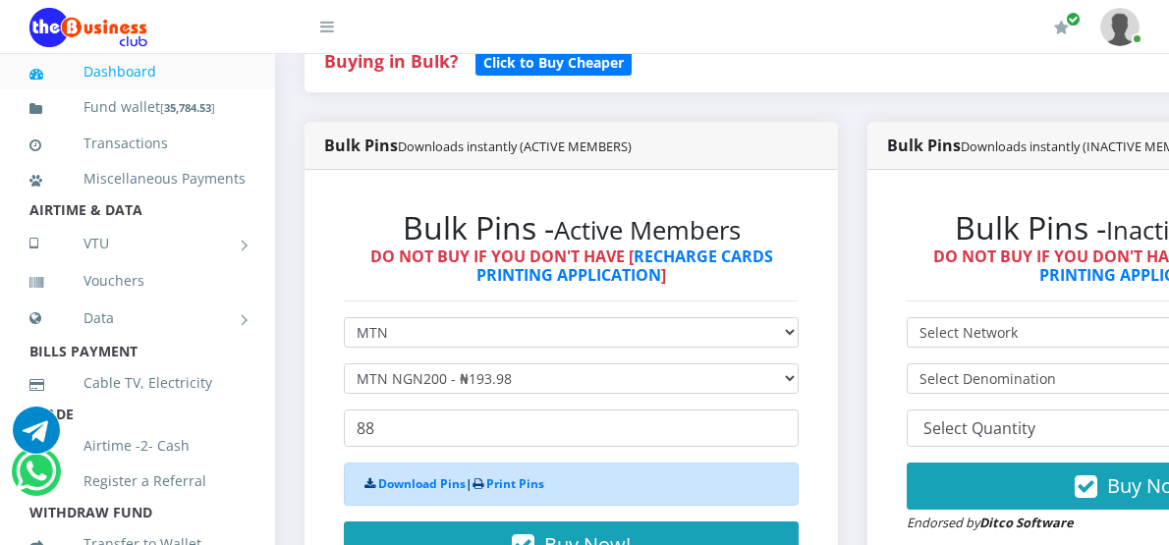
scroll to position [491, 0]
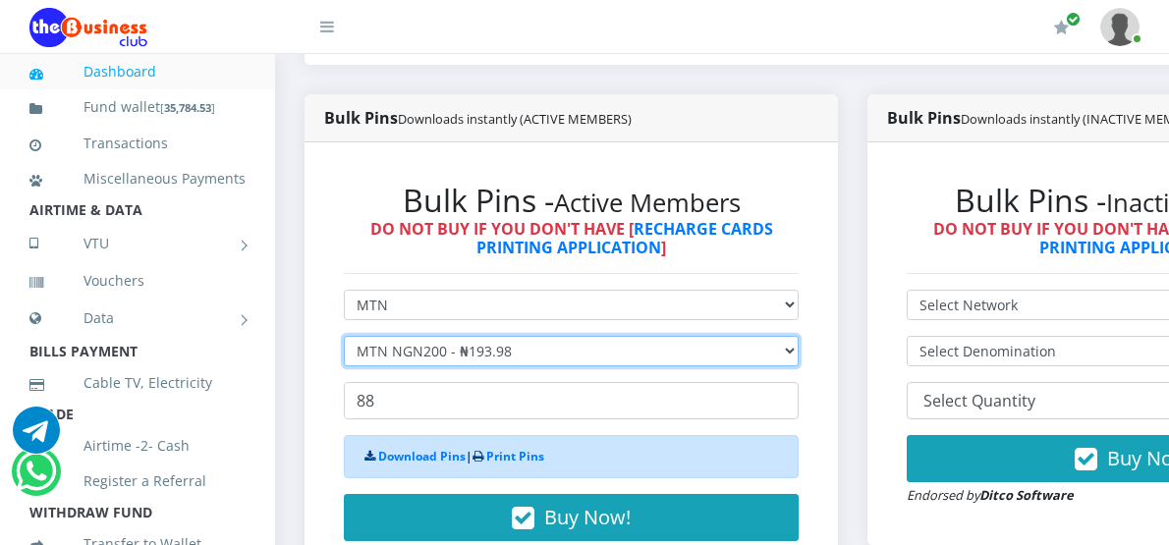
click at [556, 336] on select "Select Denomination MTN NGN100 - ₦96.99 MTN NGN200 - ₦193.98 MTN NGN400 - ₦387.…" at bounding box center [571, 351] width 455 height 30
select select "96.99-100"
click at [344, 336] on select "Select Denomination MTN NGN100 - ₦96.99 MTN NGN200 - ₦193.98 MTN NGN400 - ₦387.…" at bounding box center [571, 351] width 455 height 30
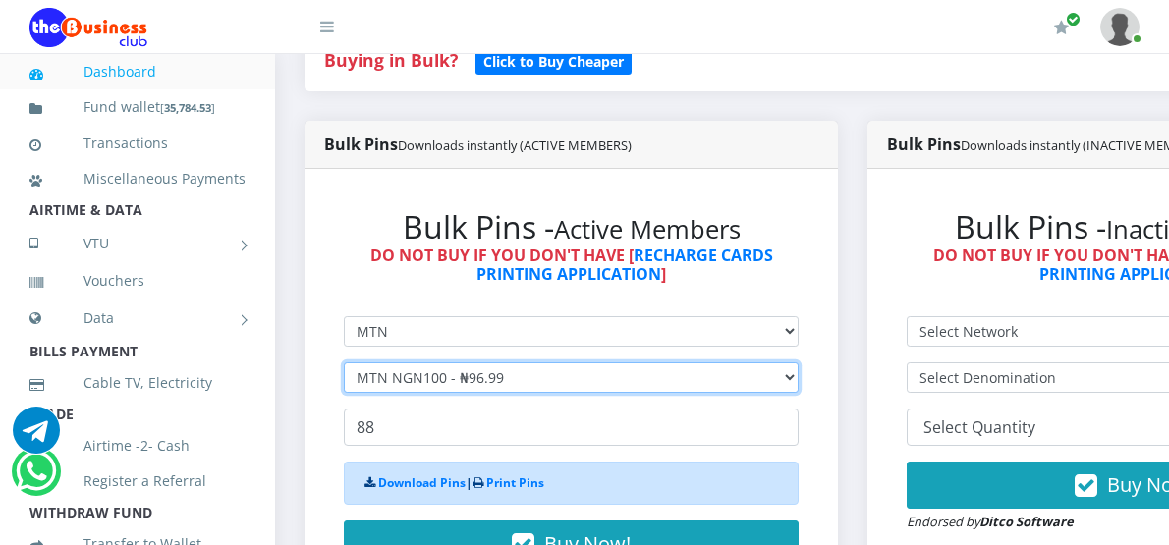
scroll to position [590, 0]
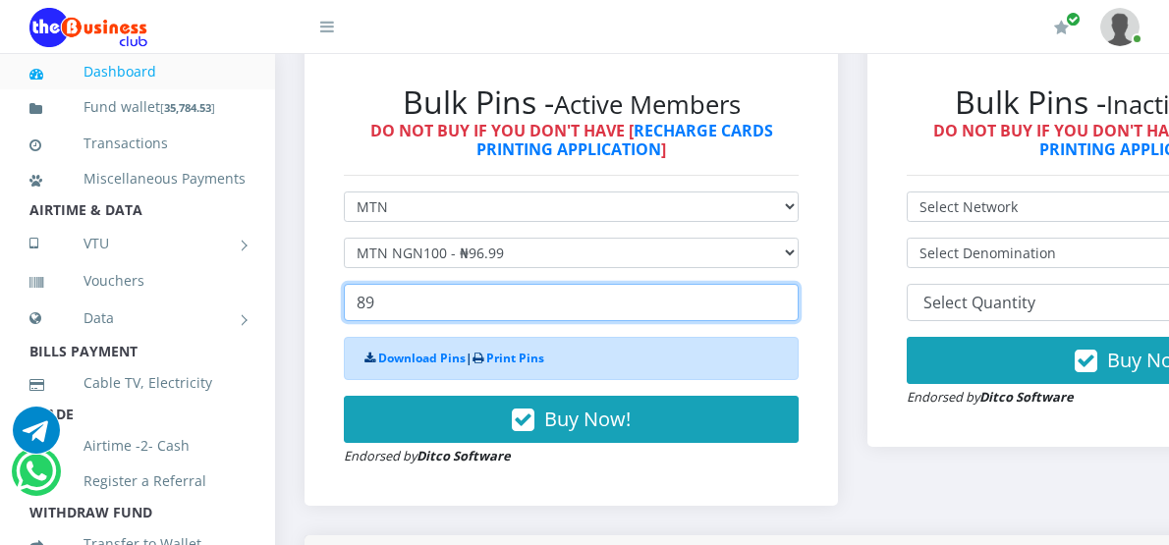
click at [796, 284] on input "89" at bounding box center [571, 302] width 455 height 37
click at [796, 284] on input "90" at bounding box center [571, 302] width 455 height 37
click at [796, 284] on input "91" at bounding box center [571, 302] width 455 height 37
click at [796, 284] on input "119" at bounding box center [571, 302] width 455 height 37
click at [796, 284] on input "120" at bounding box center [571, 302] width 455 height 37
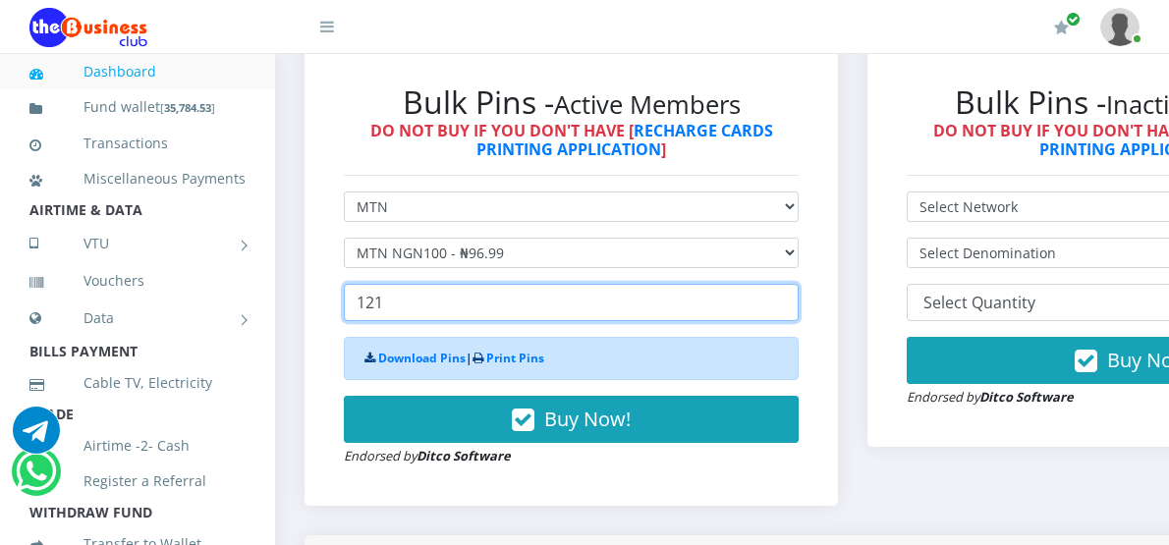
click at [796, 284] on input "121" at bounding box center [571, 302] width 455 height 37
click at [796, 284] on input "134" at bounding box center [571, 302] width 455 height 37
click at [796, 284] on input "135" at bounding box center [571, 302] width 455 height 37
click at [796, 284] on input "136" at bounding box center [571, 302] width 455 height 37
click at [796, 284] on input "137" at bounding box center [571, 302] width 455 height 37
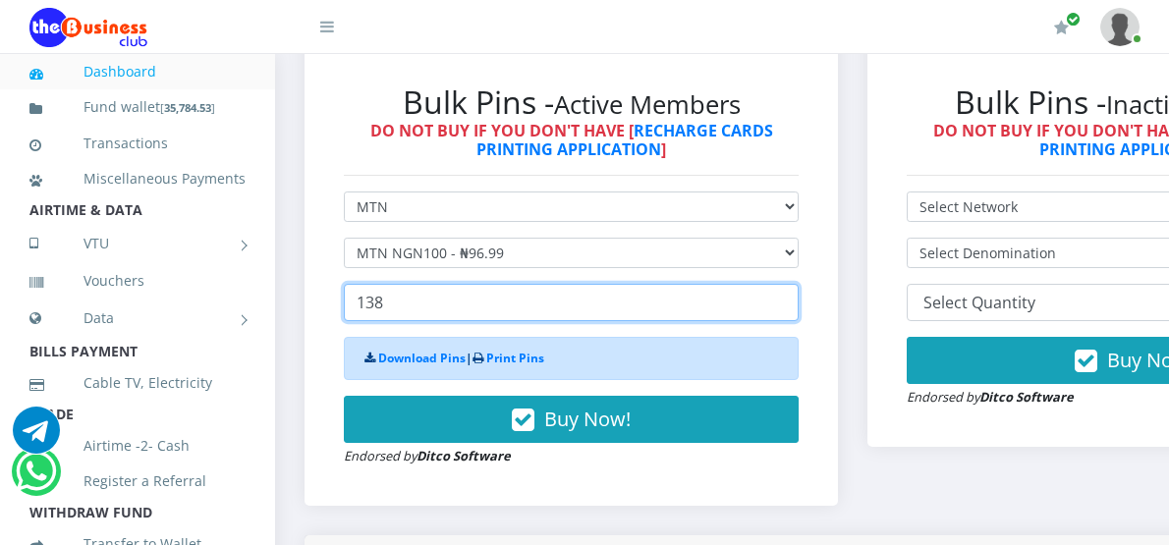
click at [796, 284] on input "138" at bounding box center [571, 302] width 455 height 37
click at [796, 284] on input "139" at bounding box center [571, 302] width 455 height 37
click at [796, 284] on input "140" at bounding box center [571, 302] width 455 height 37
click at [796, 284] on input "142" at bounding box center [571, 302] width 455 height 37
click at [797, 287] on input "134" at bounding box center [571, 302] width 455 height 37
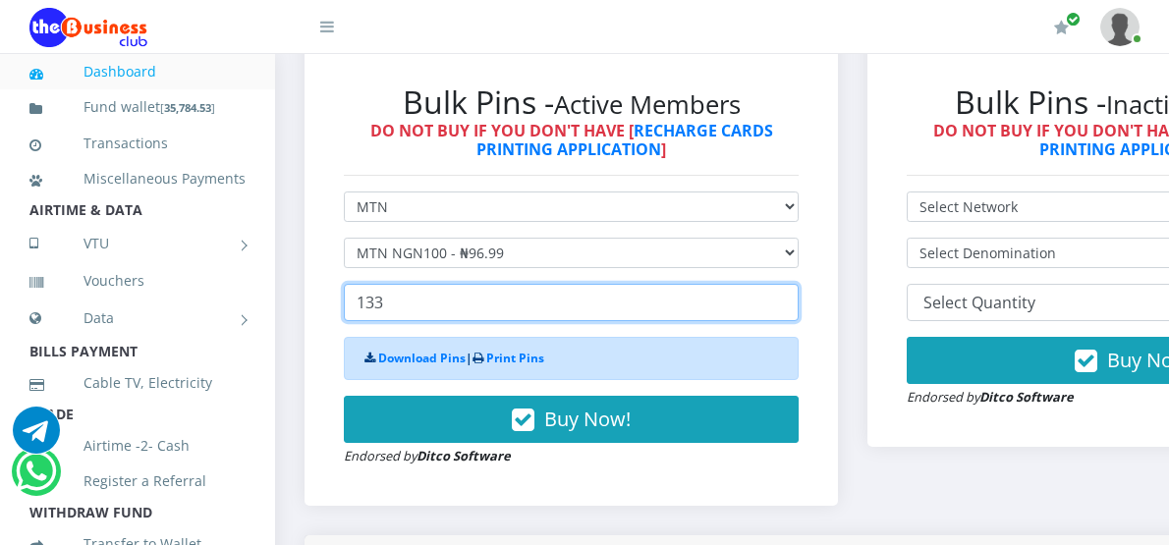
click at [797, 287] on input "133" at bounding box center [571, 302] width 455 height 37
type input "132"
click at [797, 287] on input "132" at bounding box center [571, 302] width 455 height 37
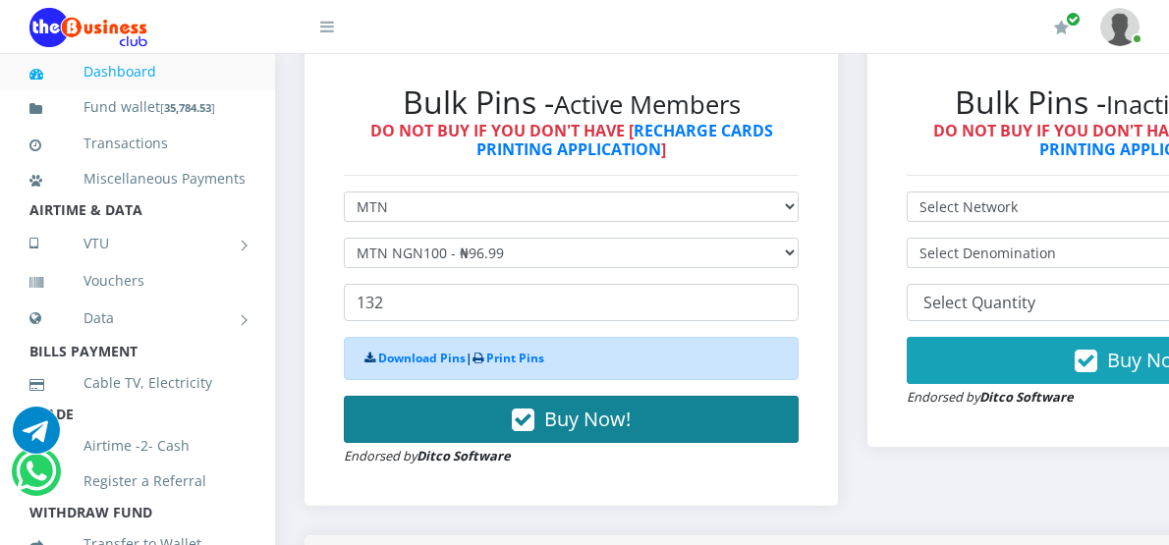
click at [535, 411] on icon "button" at bounding box center [523, 421] width 23 height 20
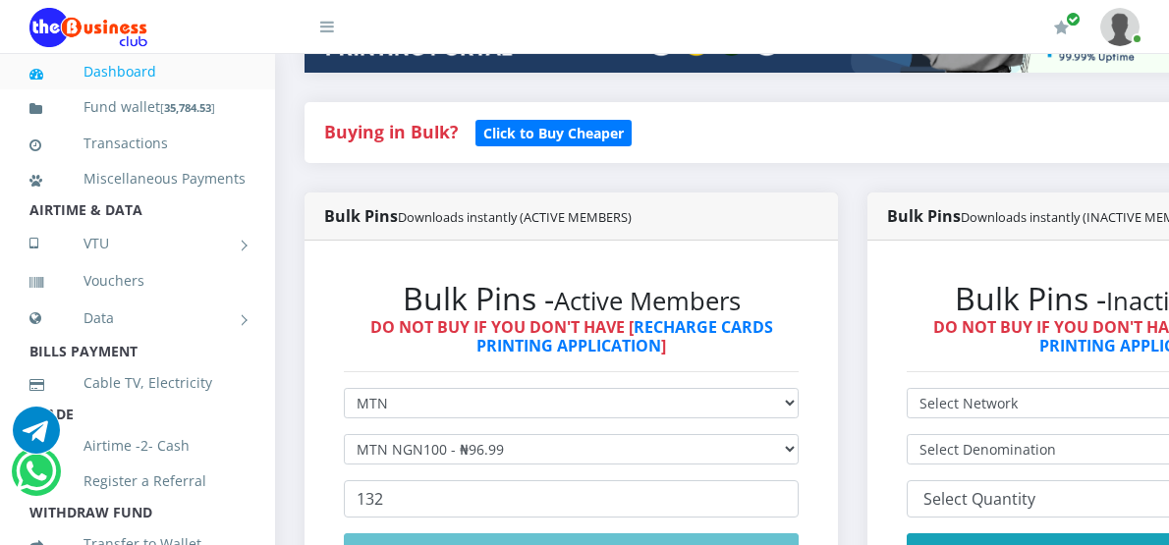
scroll to position [491, 0]
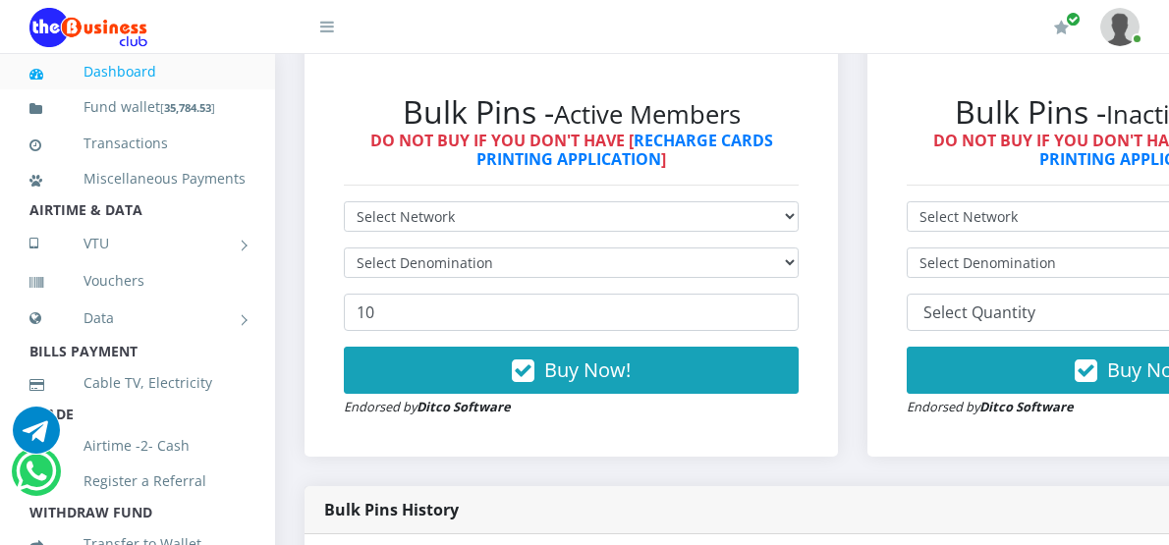
scroll to position [571, 0]
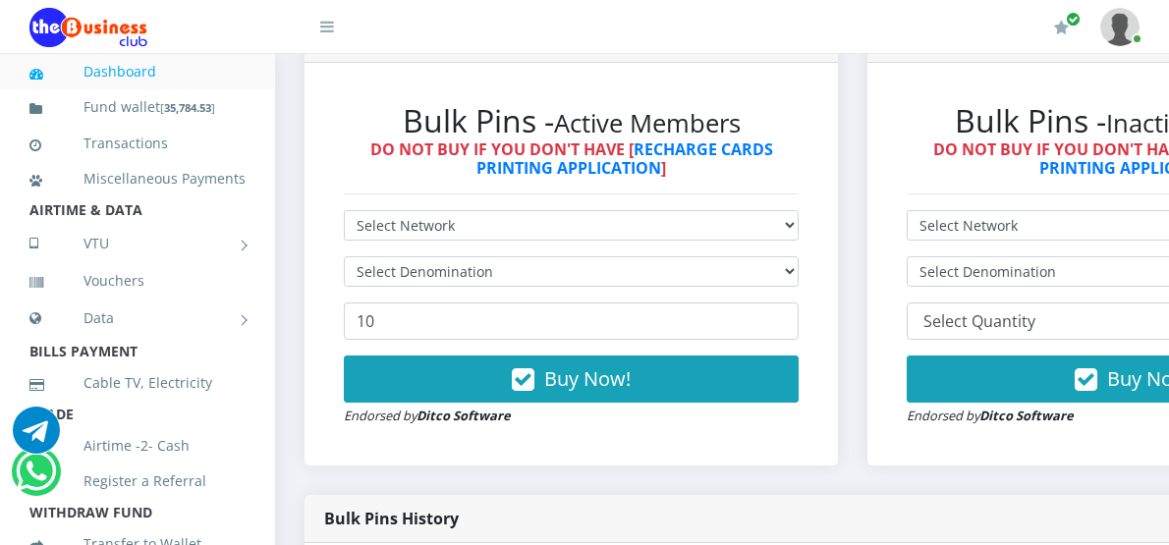
click at [626, 189] on div "Bulk Pins - Active Members DO NOT BUY IF YOU DON'T HAVE [ RECHARGE CARDS PRINTI…" at bounding box center [571, 265] width 494 height 364
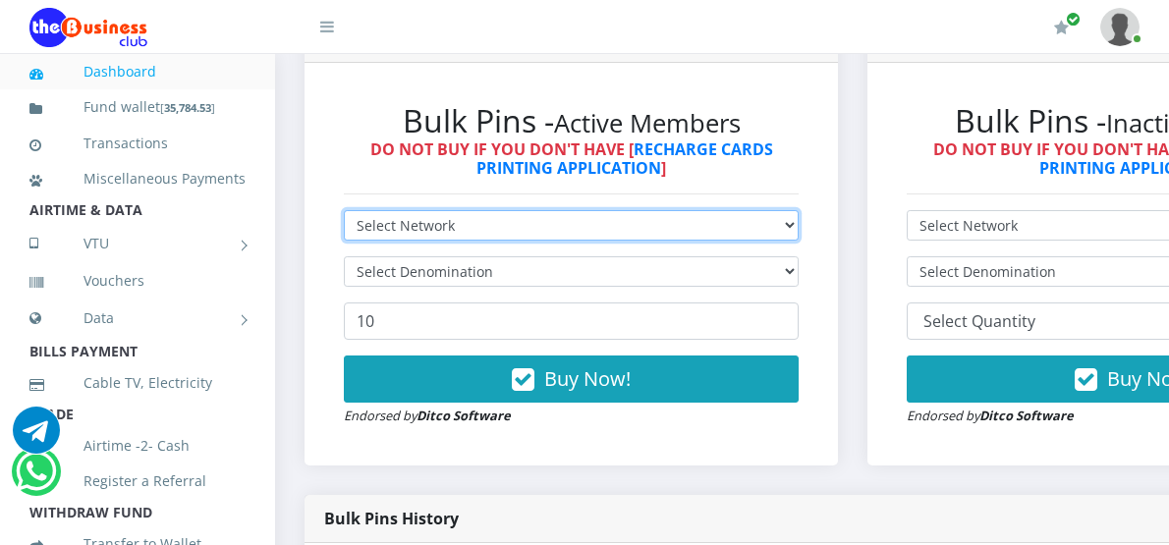
click at [629, 210] on select "Select Network MTN Globacom 9Mobile Airtel" at bounding box center [571, 225] width 455 height 30
select select "MTN"
click at [344, 210] on select "Select Network MTN Globacom 9Mobile Airtel" at bounding box center [571, 225] width 455 height 30
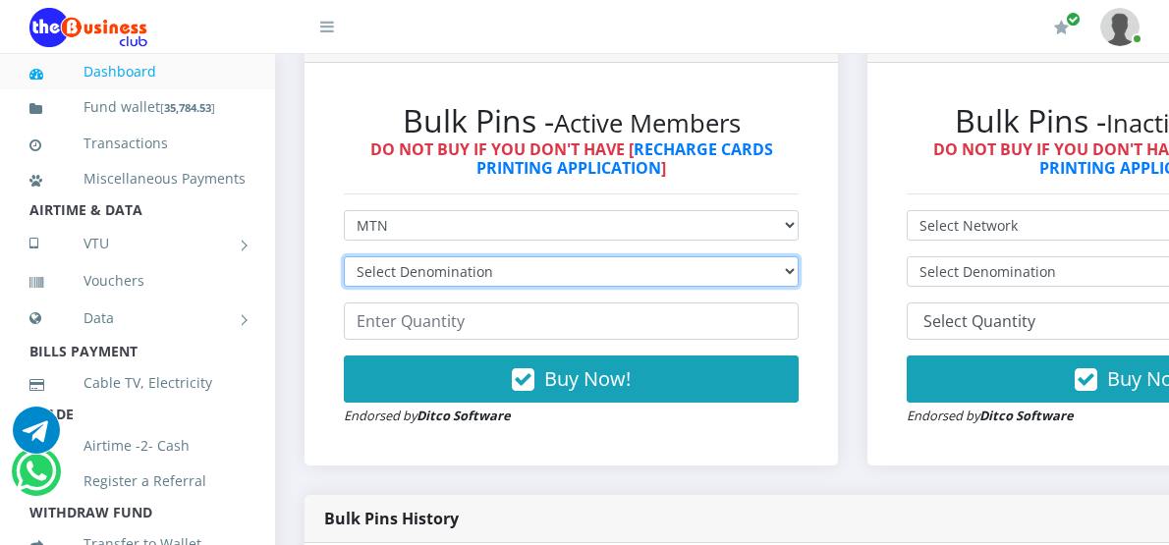
click at [462, 256] on select "Select Denomination MTN NGN100 - ₦96.99 MTN NGN200 - ₦193.98 MTN NGN400 - ₦387.…" at bounding box center [571, 271] width 455 height 30
select select "96.99-100"
click at [344, 256] on select "Select Denomination MTN NGN100 - ₦96.99 MTN NGN200 - ₦193.98 MTN NGN400 - ₦387.…" at bounding box center [571, 271] width 455 height 30
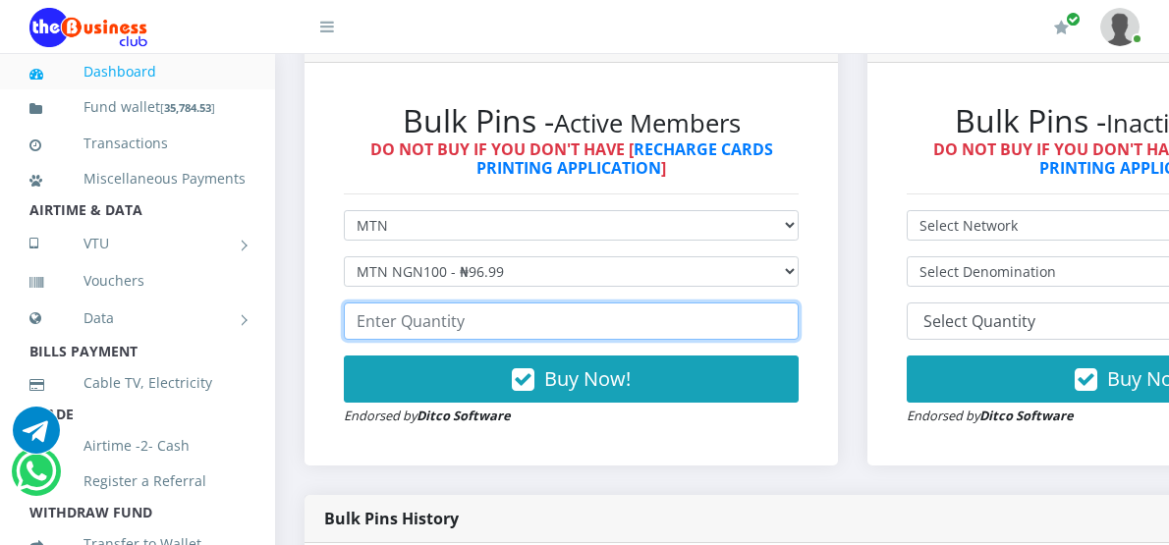
click at [434, 318] on input "number" at bounding box center [571, 321] width 455 height 37
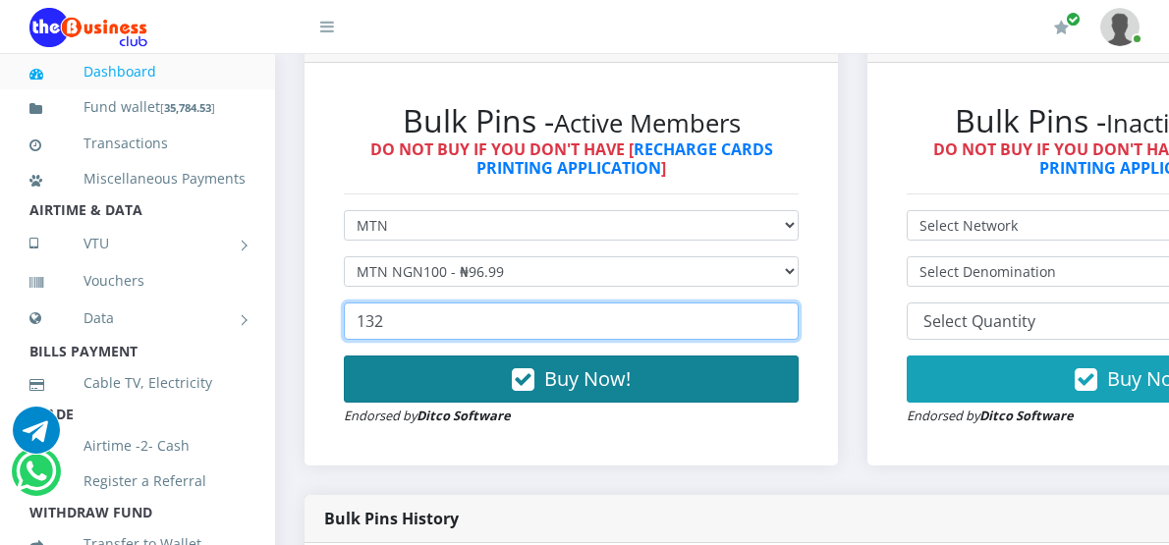
type input "132"
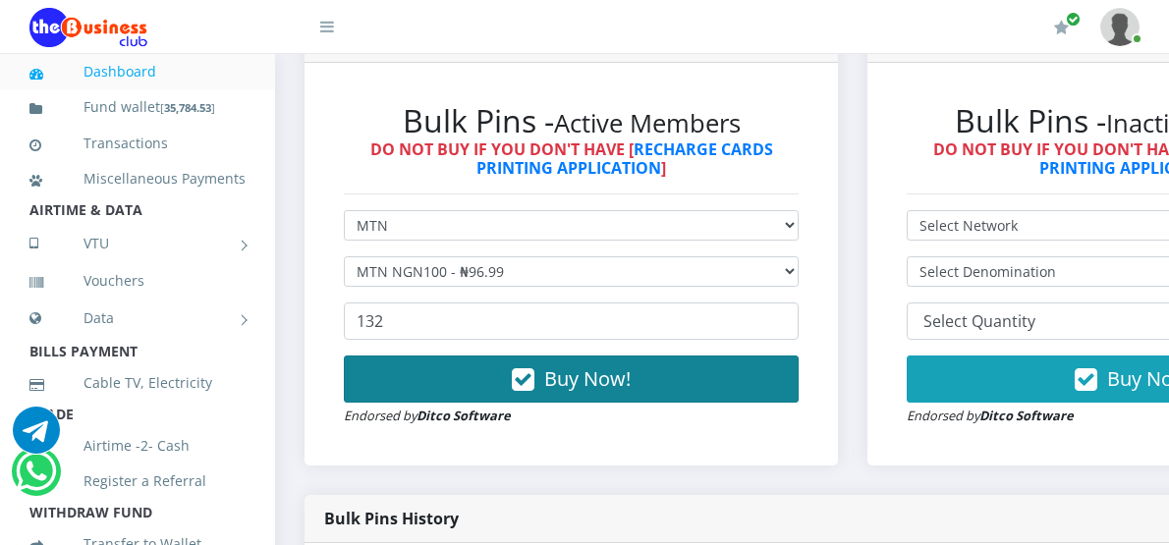
click at [600, 373] on button "Buy Now!" at bounding box center [571, 379] width 455 height 47
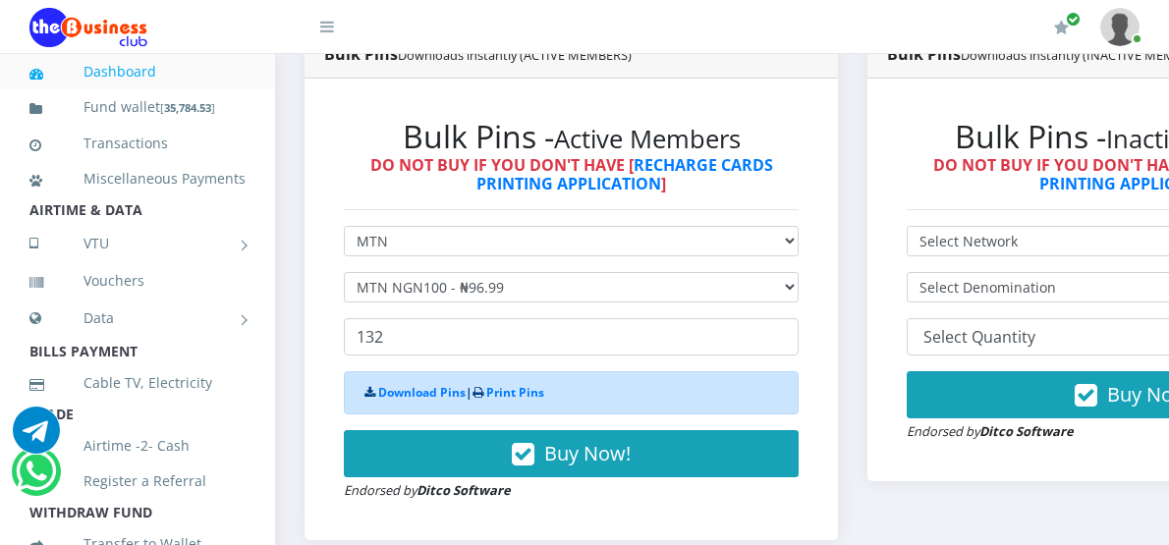
scroll to position [590, 0]
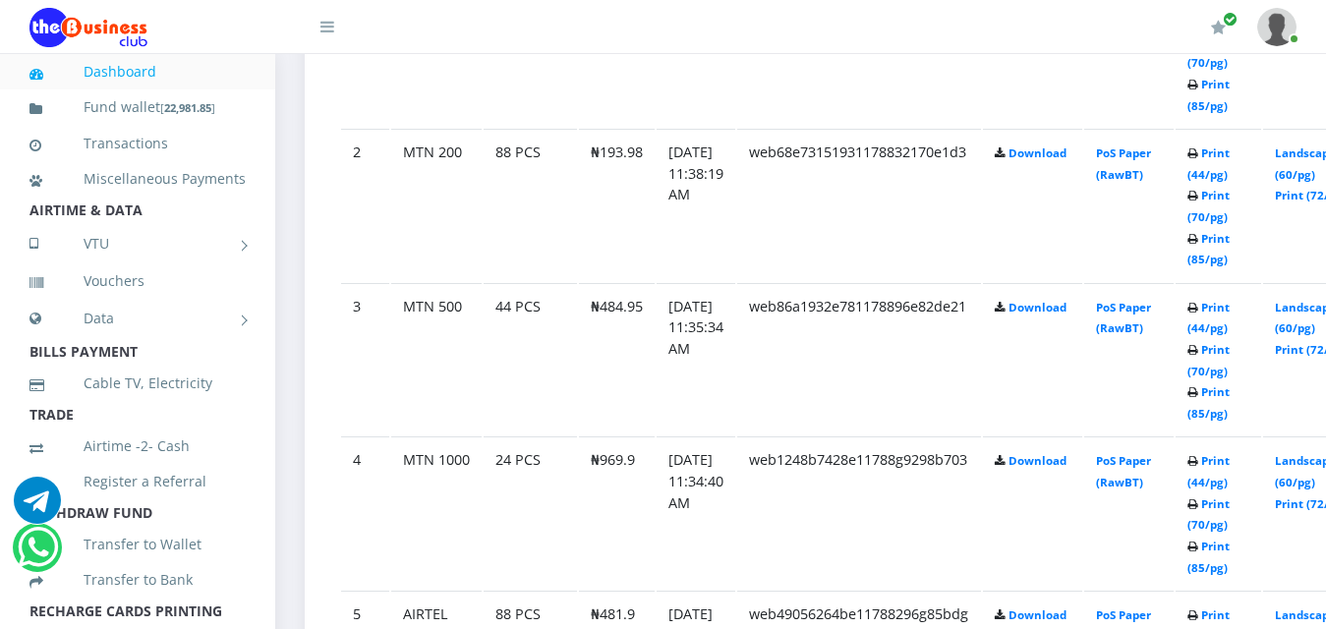
scroll to position [1275, 0]
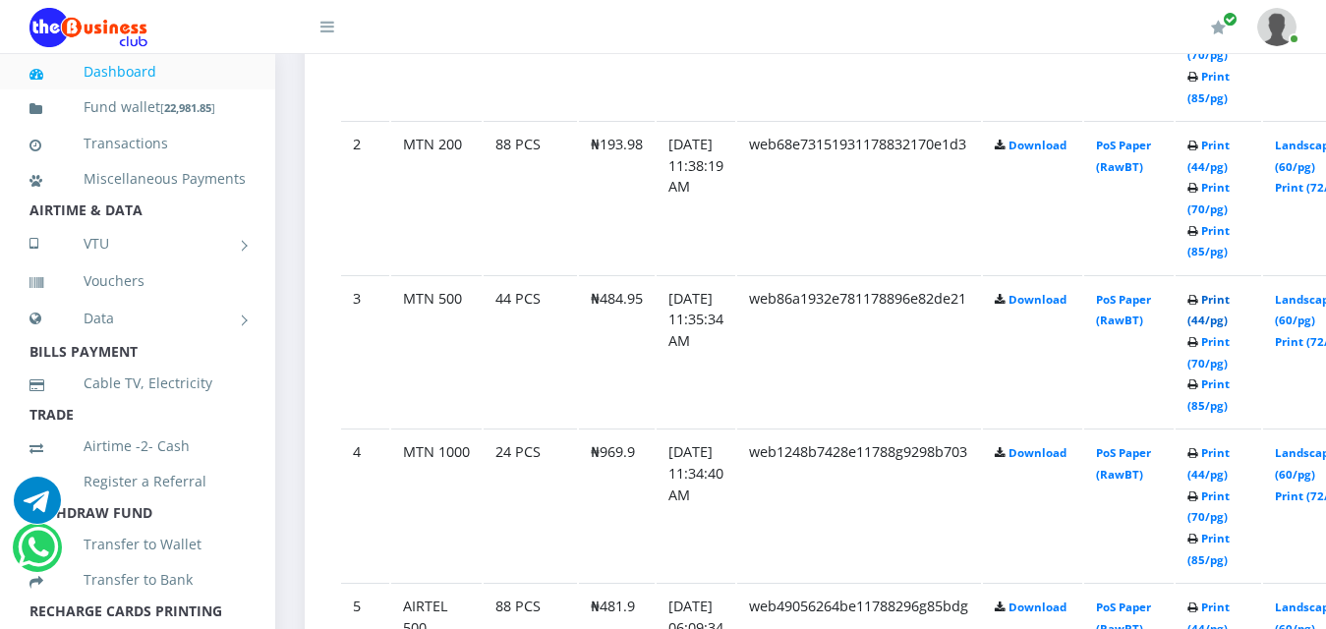
click at [1168, 292] on link "Print (44/pg)" at bounding box center [1208, 310] width 42 height 36
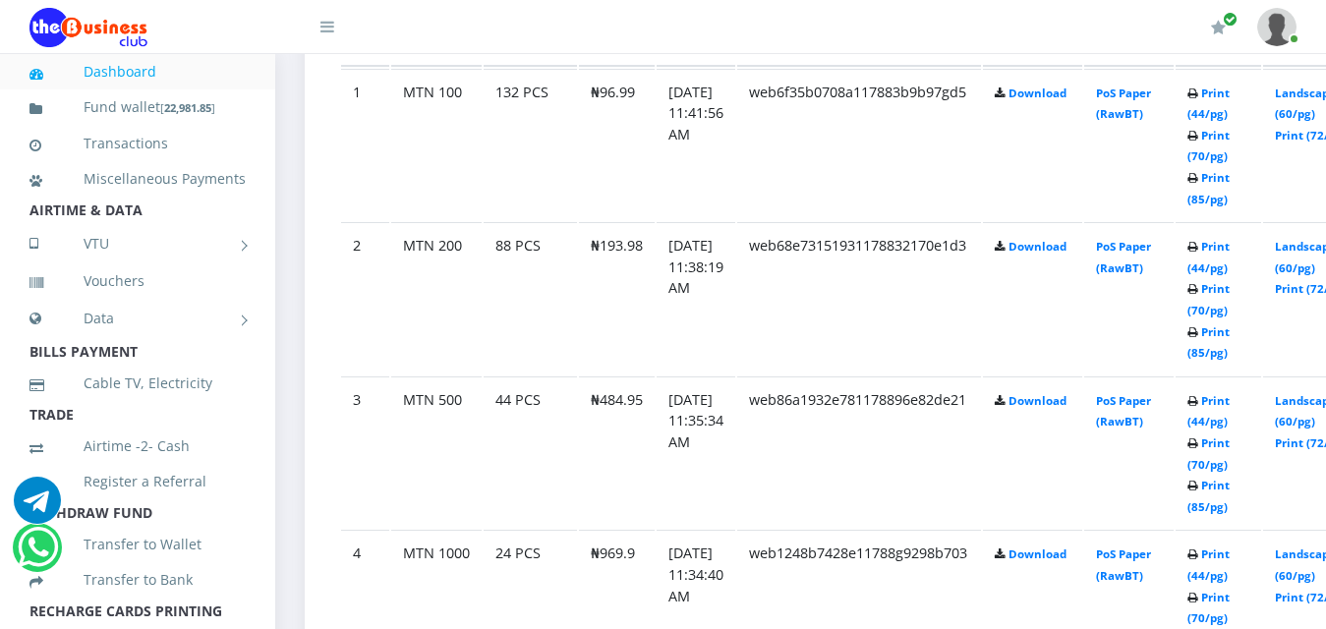
scroll to position [1174, 0]
click at [1229, 239] on link "Print (44/pg)" at bounding box center [1208, 257] width 42 height 36
click at [1229, 546] on link "Print (44/pg)" at bounding box center [1208, 564] width 42 height 36
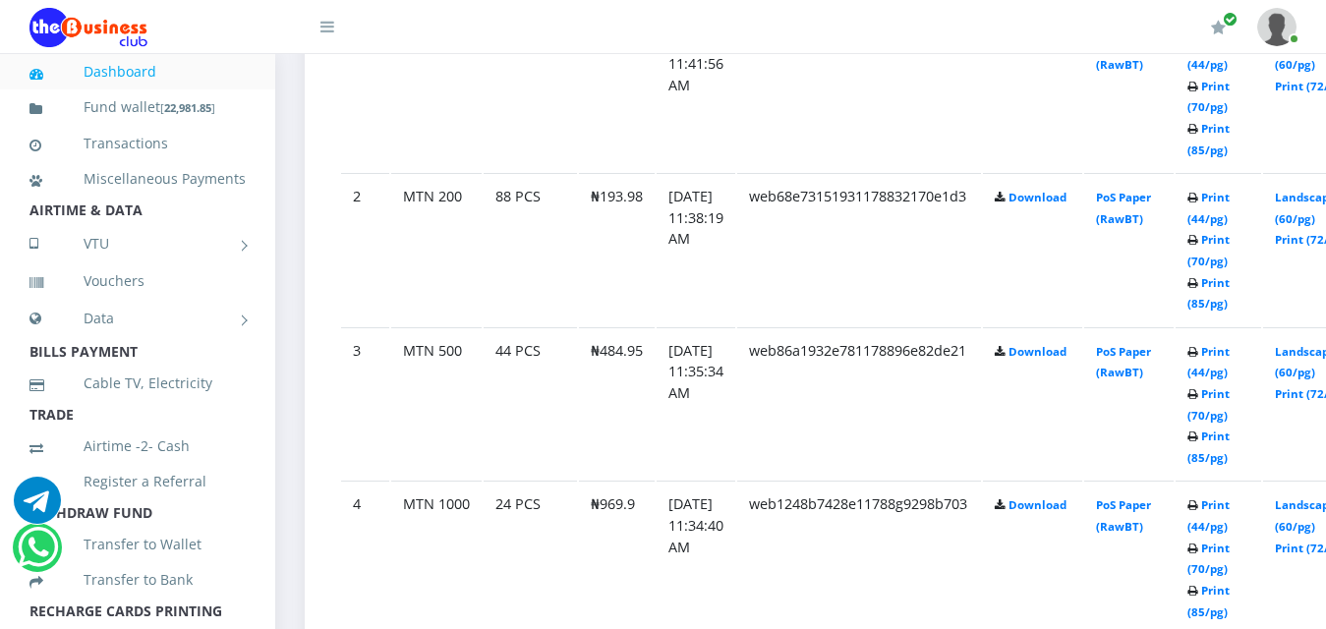
scroll to position [1223, 0]
click at [1229, 497] on link "Print (44/pg)" at bounding box center [1208, 515] width 42 height 36
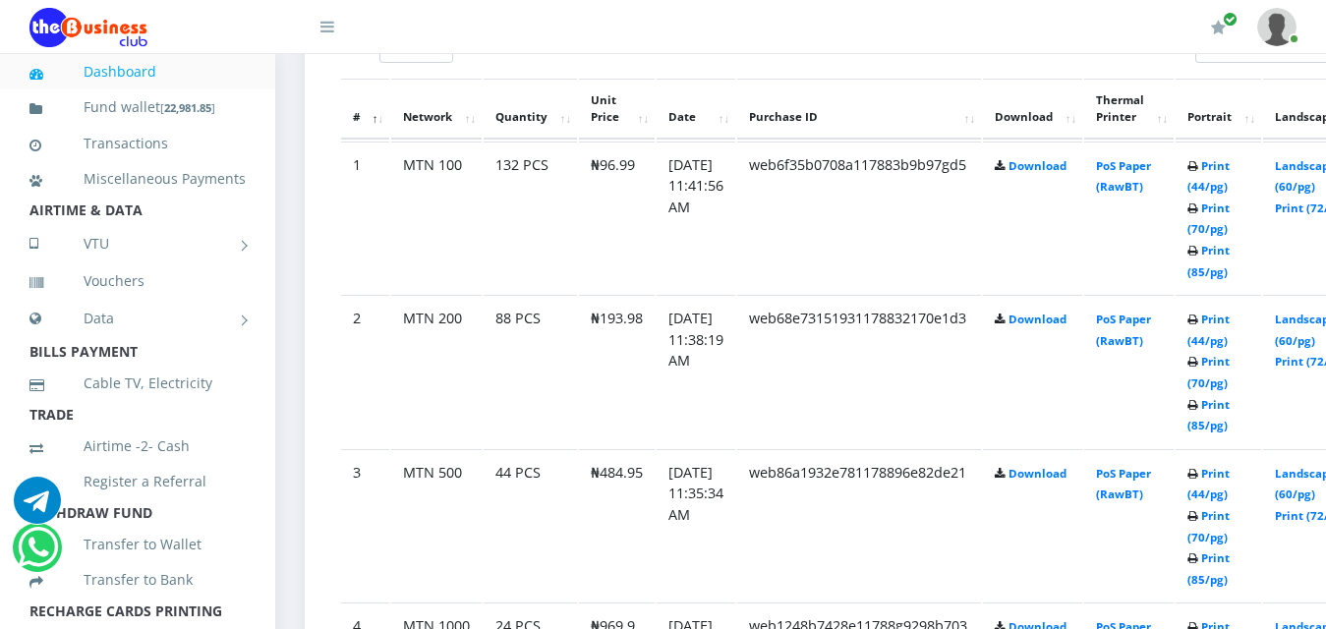
scroll to position [1109, 0]
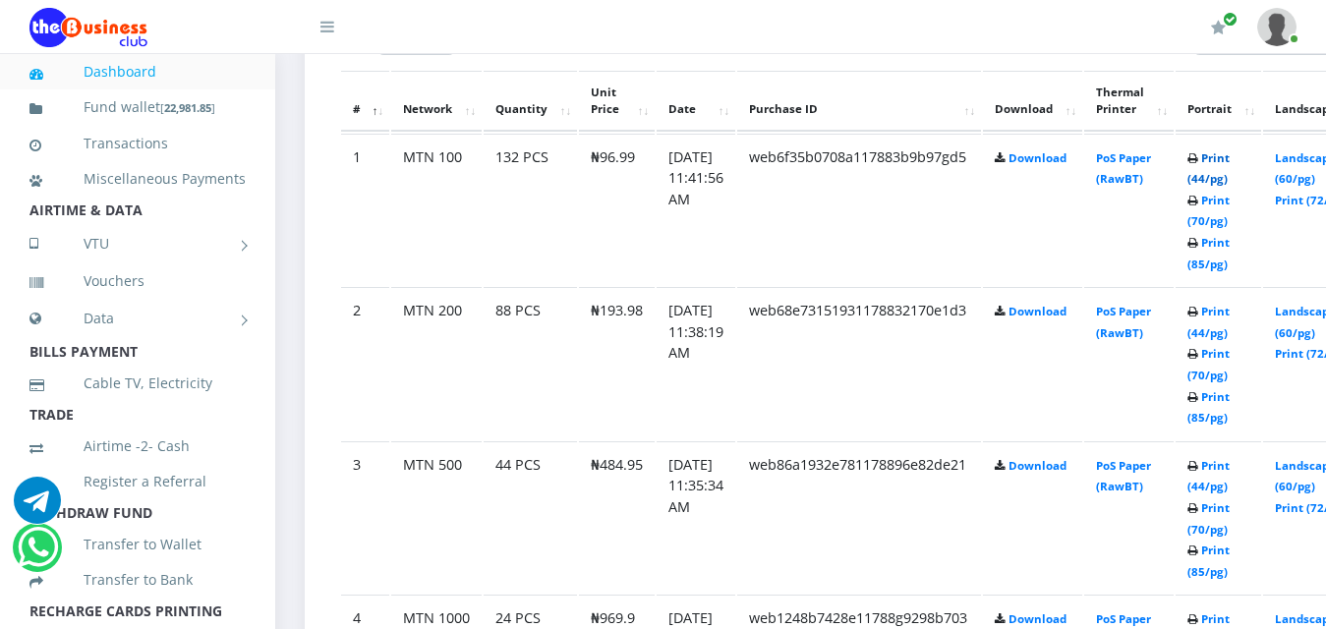
click at [1229, 150] on link "Print (44/pg)" at bounding box center [1208, 168] width 42 height 36
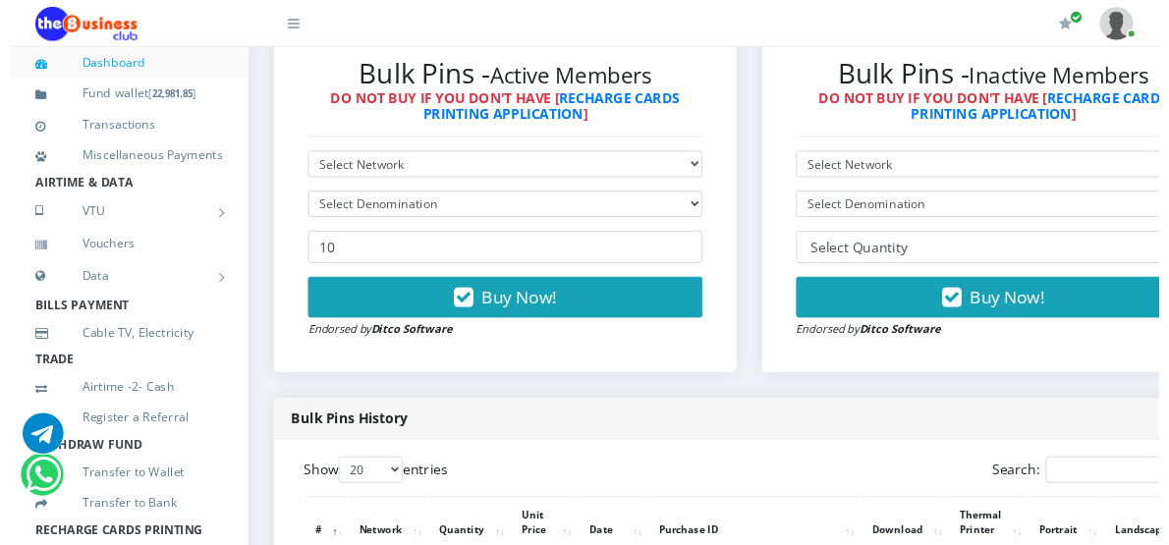
scroll to position [614, 0]
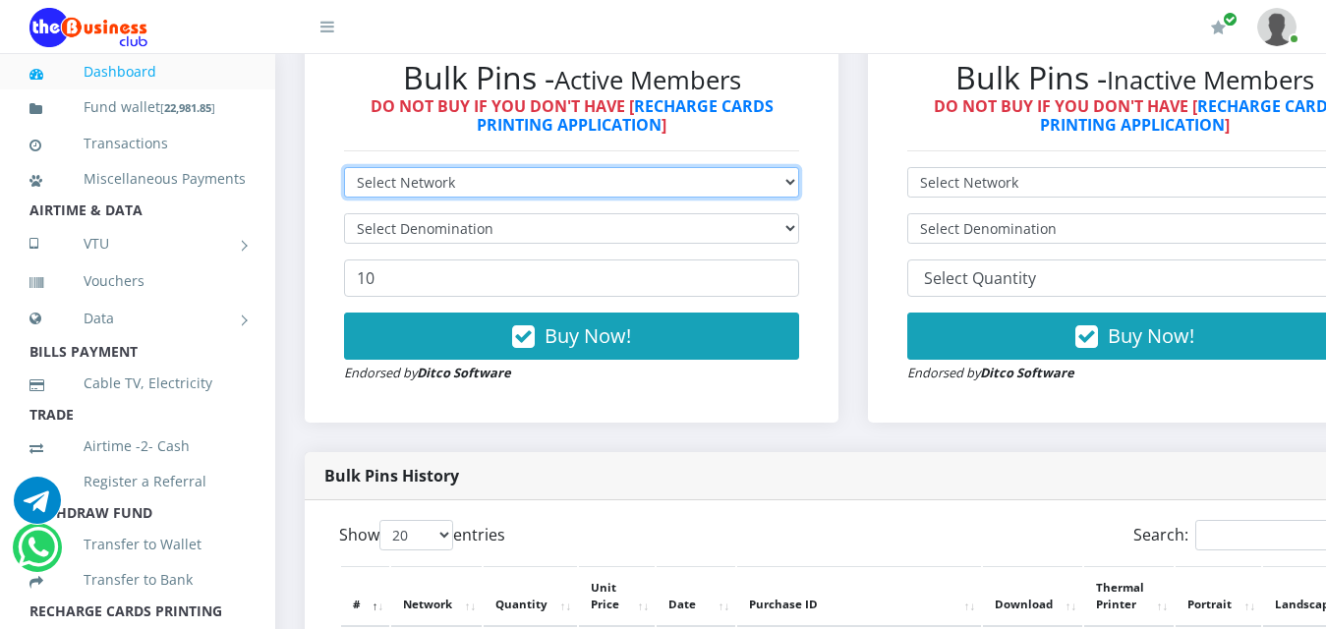
click at [728, 167] on select "Select Network MTN Globacom 9Mobile Airtel" at bounding box center [571, 182] width 455 height 30
select select "Airtel"
click at [344, 167] on select "Select Network MTN Globacom 9Mobile Airtel" at bounding box center [571, 182] width 455 height 30
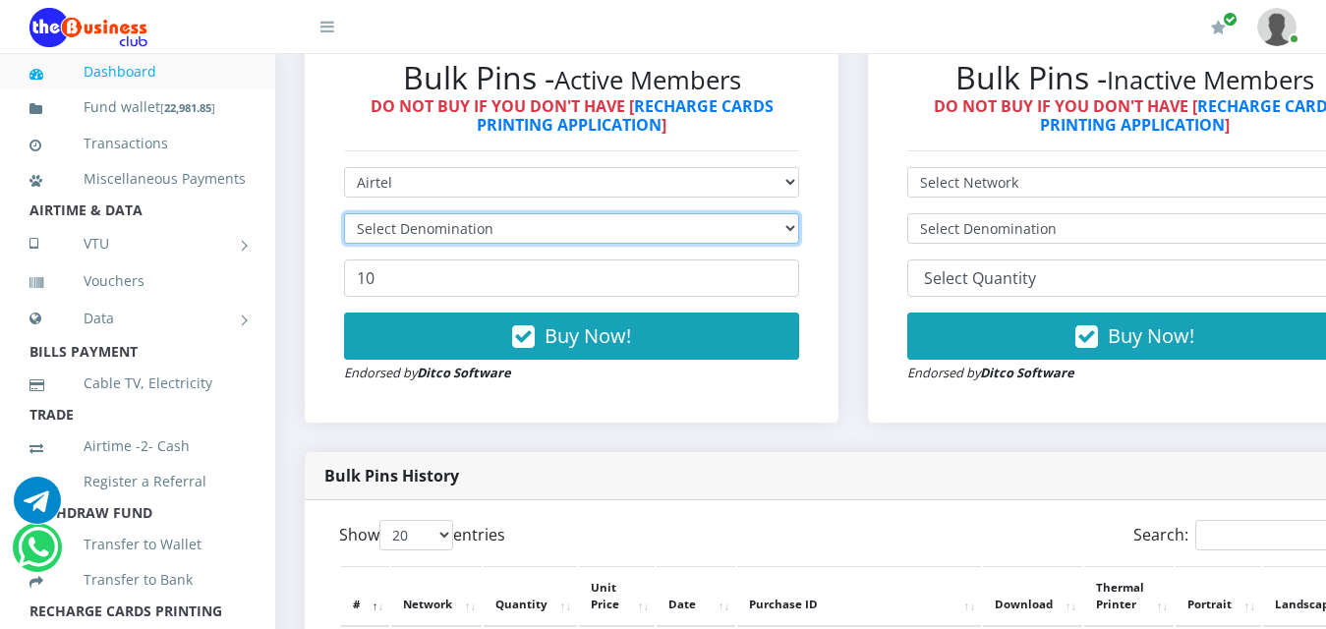
click at [793, 213] on select "Select Denomination" at bounding box center [571, 228] width 455 height 30
drag, startPoint x: 794, startPoint y: 198, endPoint x: 805, endPoint y: 211, distance: 16.7
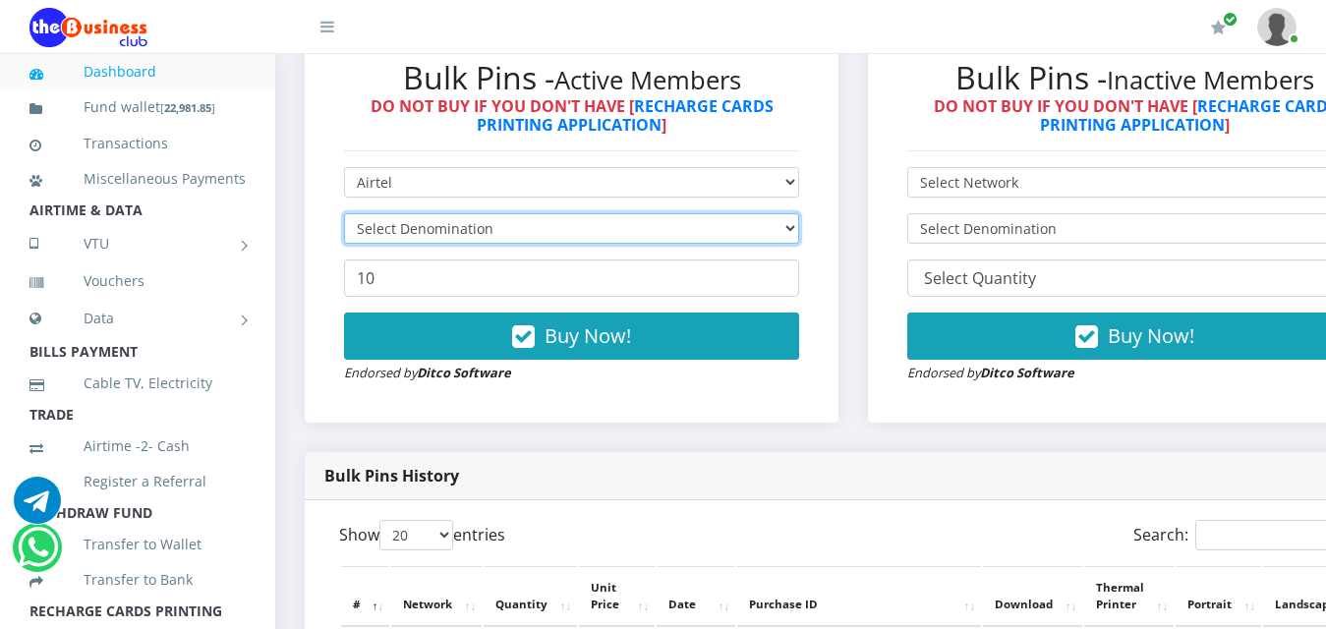
click at [799, 213] on select "Select Denomination" at bounding box center [571, 228] width 455 height 30
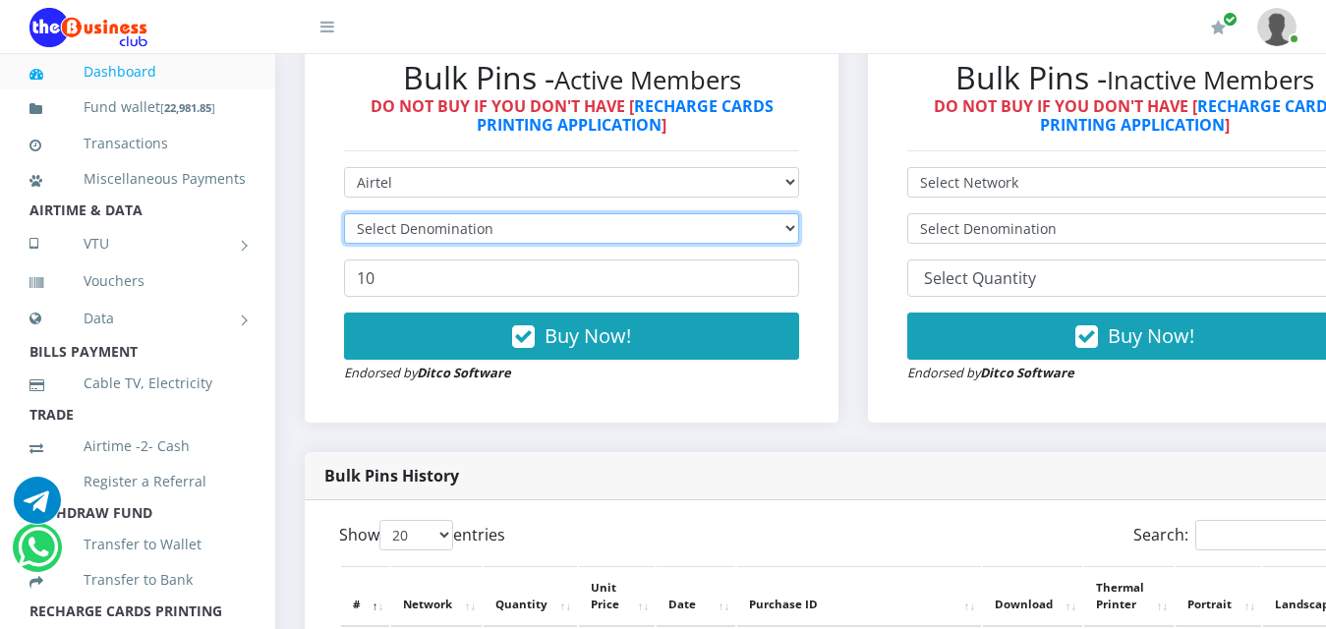
click at [799, 213] on select "Select Denomination" at bounding box center [571, 228] width 455 height 30
click at [799, 213] on select "Select Denomination Airtel NGN100 - ₦96.38 Airtel NGN200 - ₦192.76 Airtel NGN50…" at bounding box center [571, 228] width 455 height 30
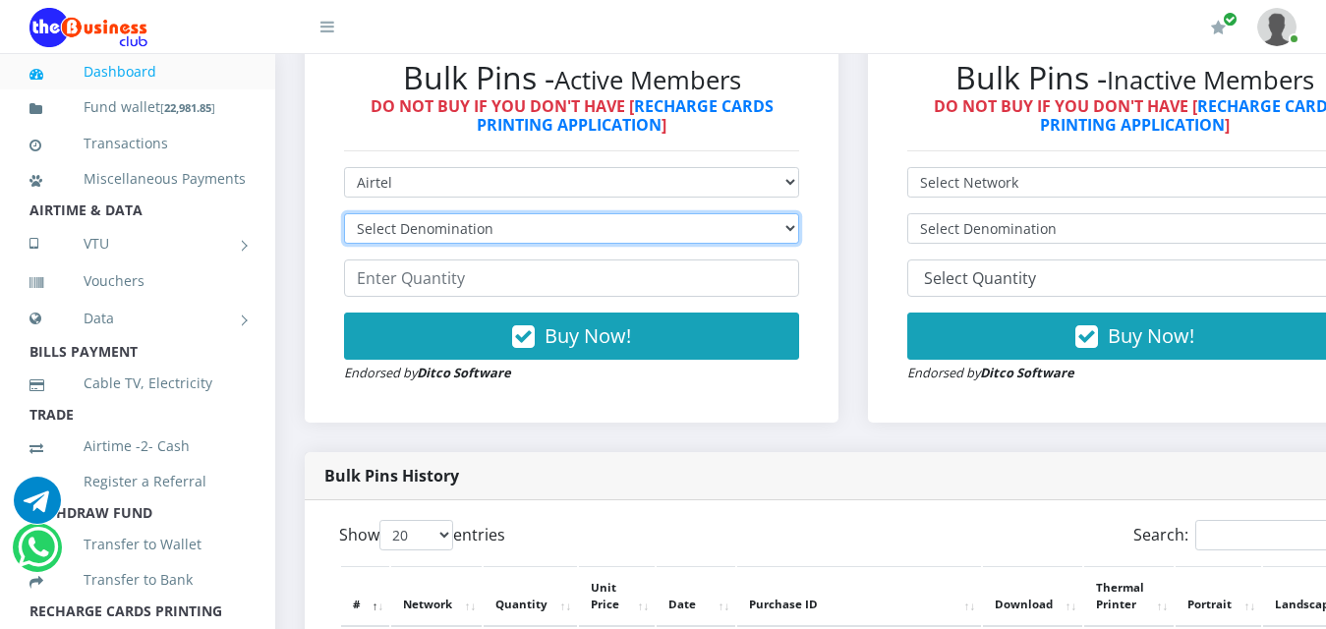
click at [799, 213] on select "Select Denomination Airtel NGN100 - ₦96.38 Airtel NGN200 - ₦192.76 Airtel NGN50…" at bounding box center [571, 228] width 455 height 30
select select "192.76-200"
click at [344, 213] on select "Select Denomination Airtel NGN100 - ₦96.38 Airtel NGN200 - ₦192.76 Airtel NGN50…" at bounding box center [571, 228] width 455 height 30
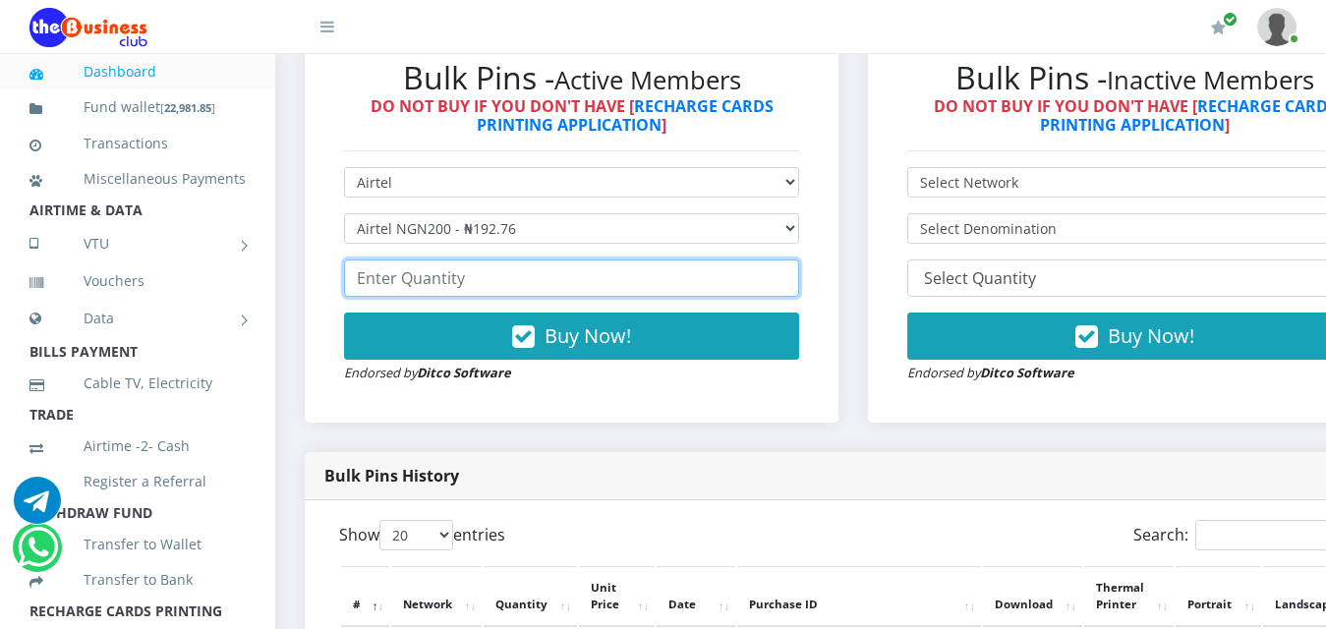
click at [479, 261] on input "number" at bounding box center [571, 277] width 455 height 37
click at [795, 259] on input "84" at bounding box center [571, 277] width 455 height 37
click at [795, 259] on input "85" at bounding box center [571, 277] width 455 height 37
click at [795, 259] on input "86" at bounding box center [571, 277] width 455 height 37
click at [795, 259] on input "87" at bounding box center [571, 277] width 455 height 37
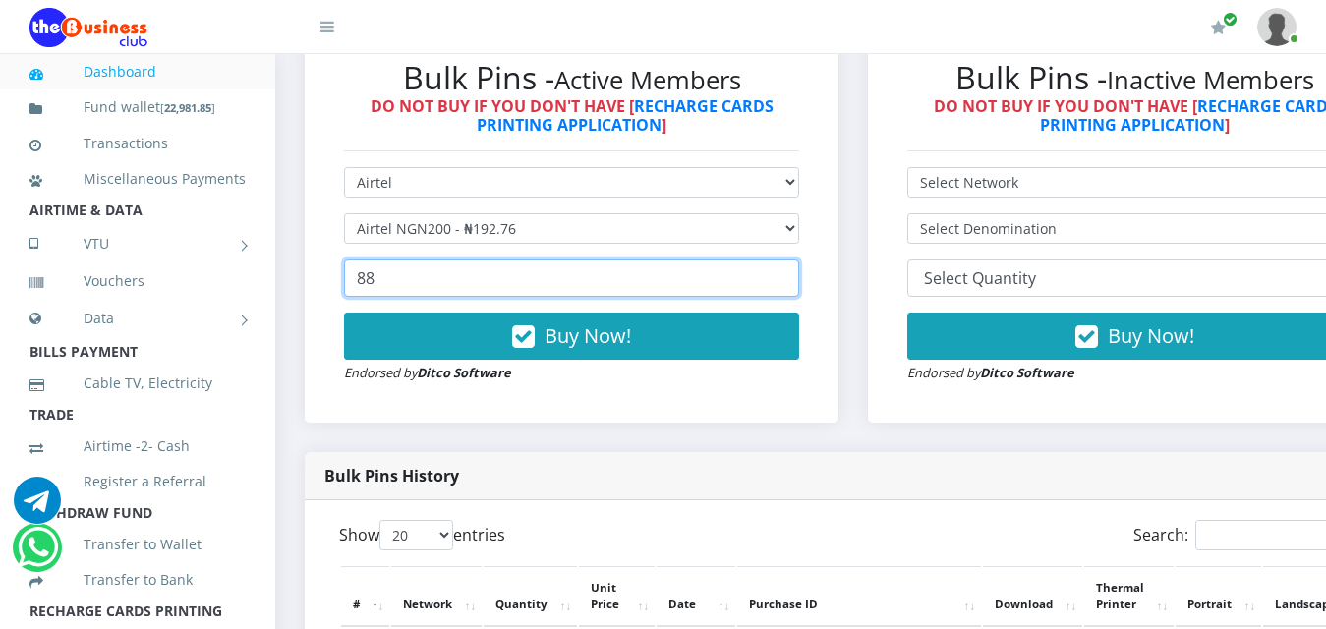
click at [795, 259] on input "88" at bounding box center [571, 277] width 455 height 37
click at [795, 259] on input "89" at bounding box center [571, 277] width 455 height 37
type input "88"
click at [795, 267] on input "88" at bounding box center [571, 277] width 455 height 37
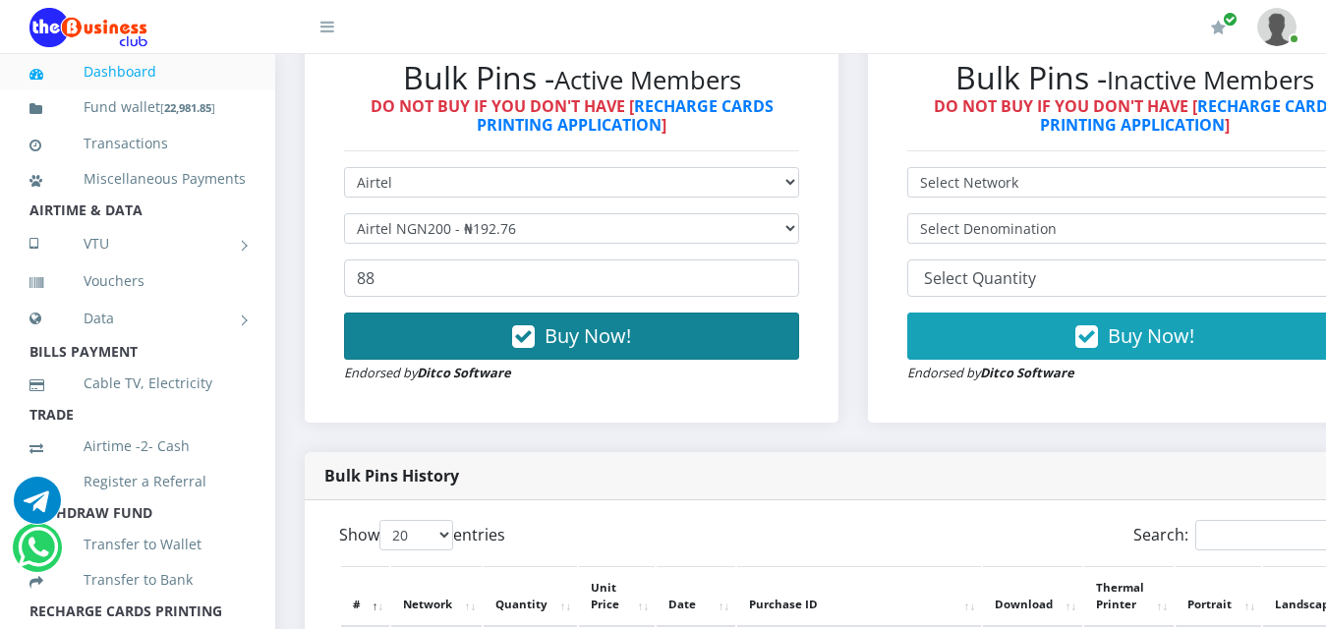
click at [765, 312] on button "Buy Now!" at bounding box center [571, 335] width 455 height 47
